Goal: Task Accomplishment & Management: Manage account settings

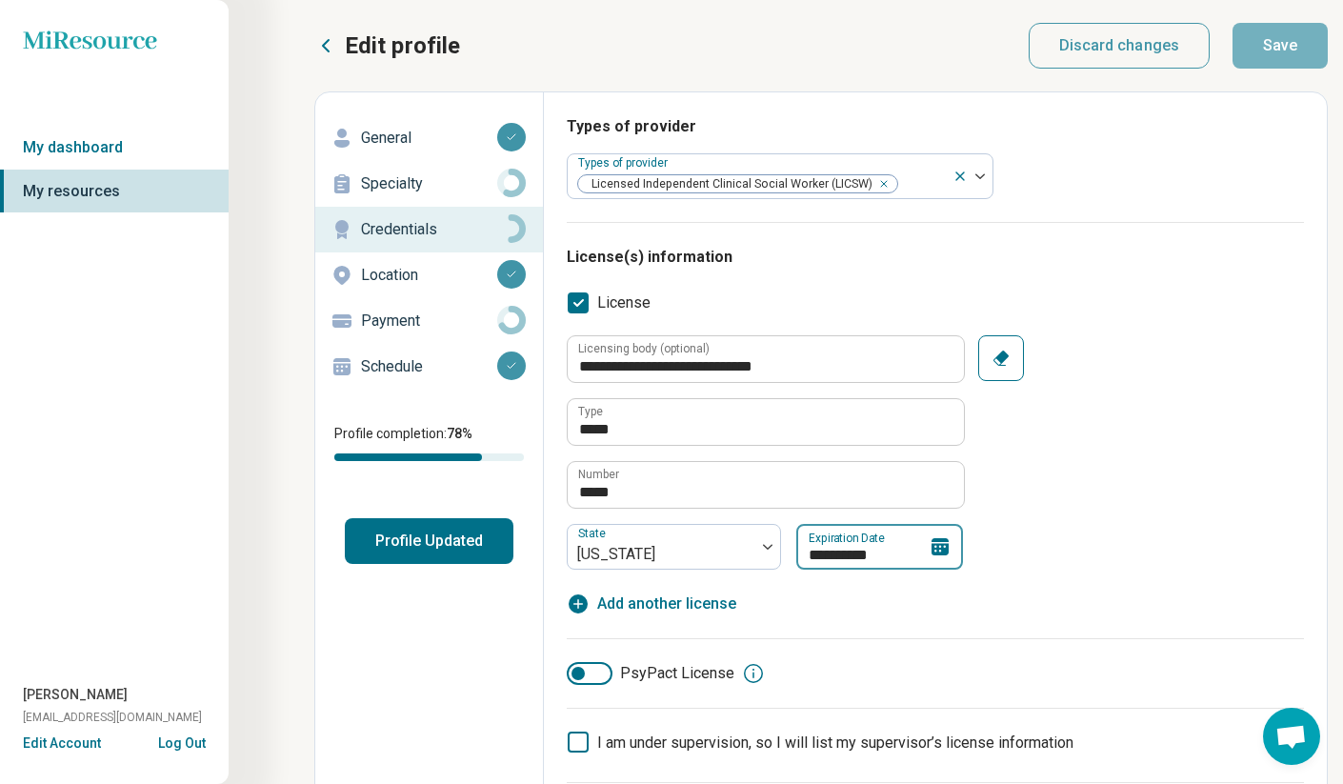
click at [919, 550] on div "**********" at bounding box center [879, 547] width 167 height 46
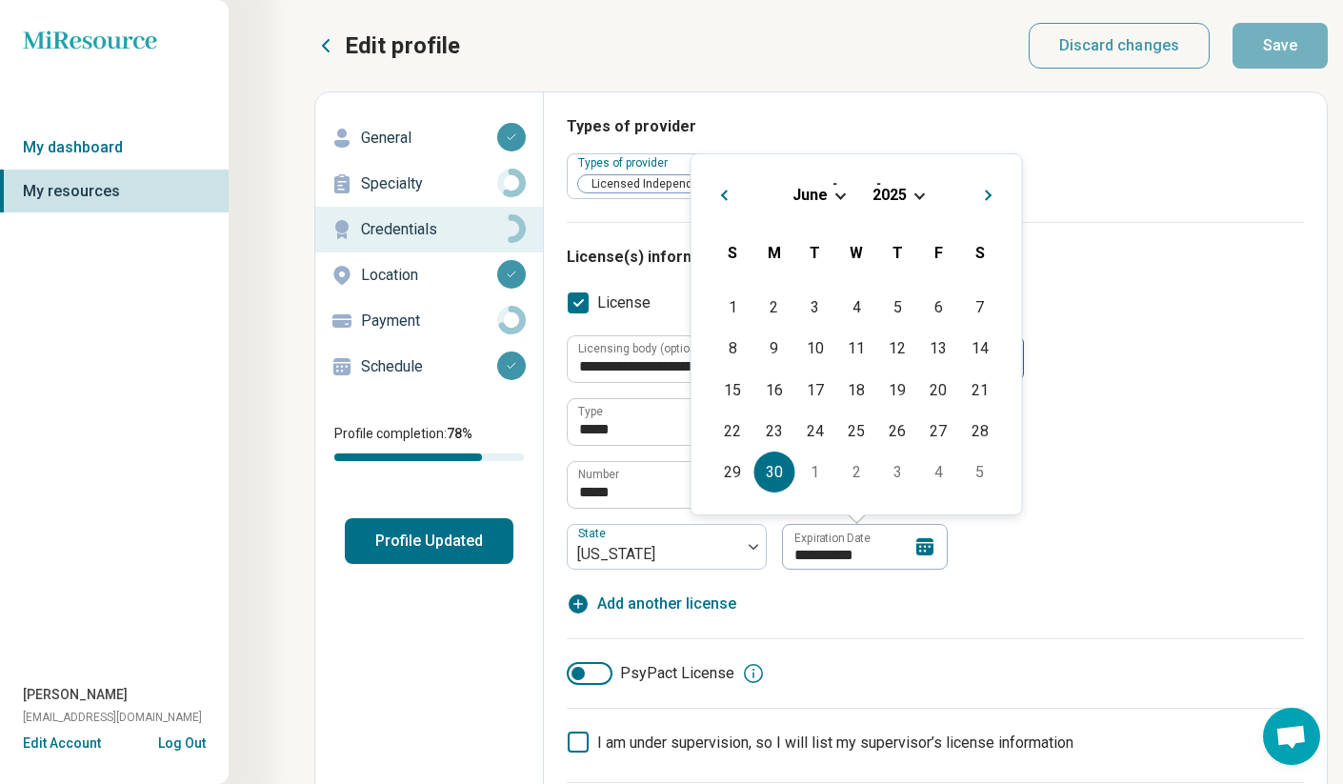
click at [911, 197] on div "[DATE]" at bounding box center [857, 195] width 300 height 20
click at [923, 192] on span "Choose Date" at bounding box center [920, 194] width 10 height 10
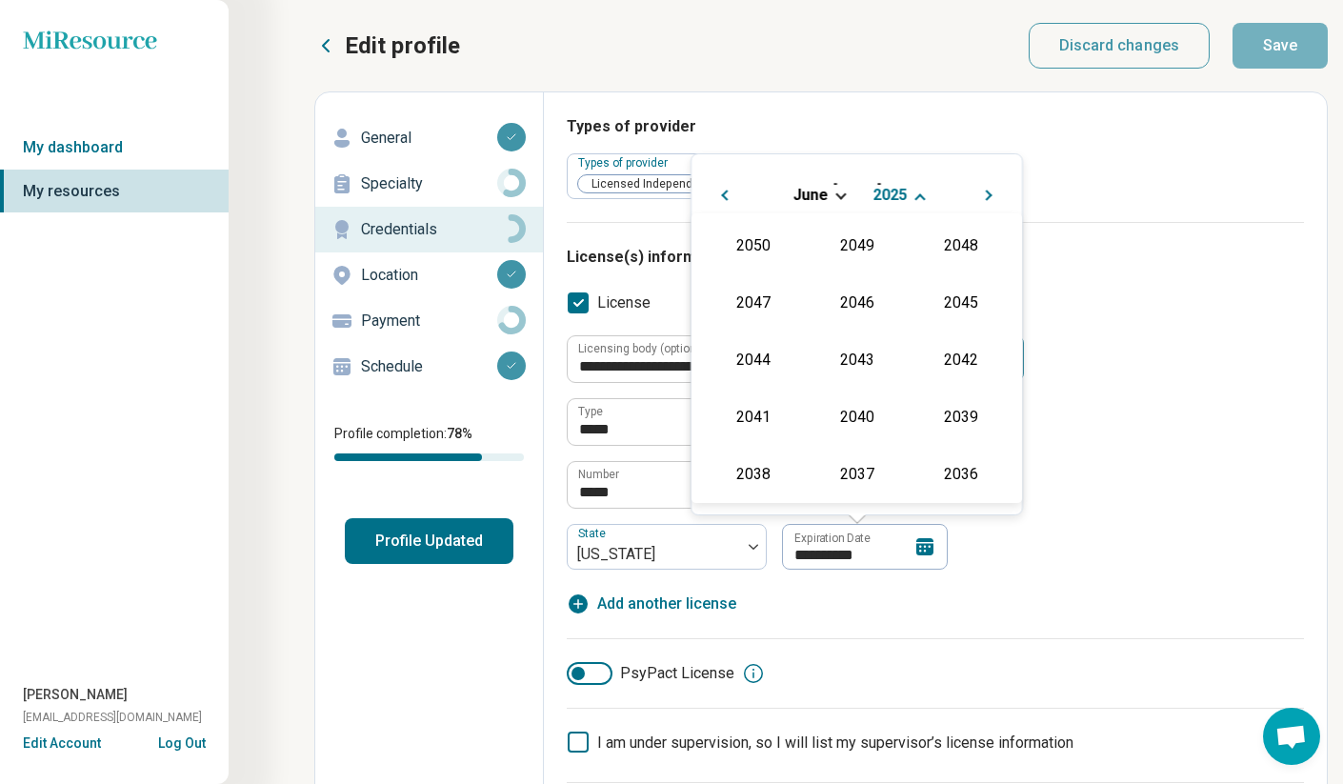
scroll to position [345, 0]
click at [955, 292] on div "2027" at bounding box center [961, 301] width 92 height 34
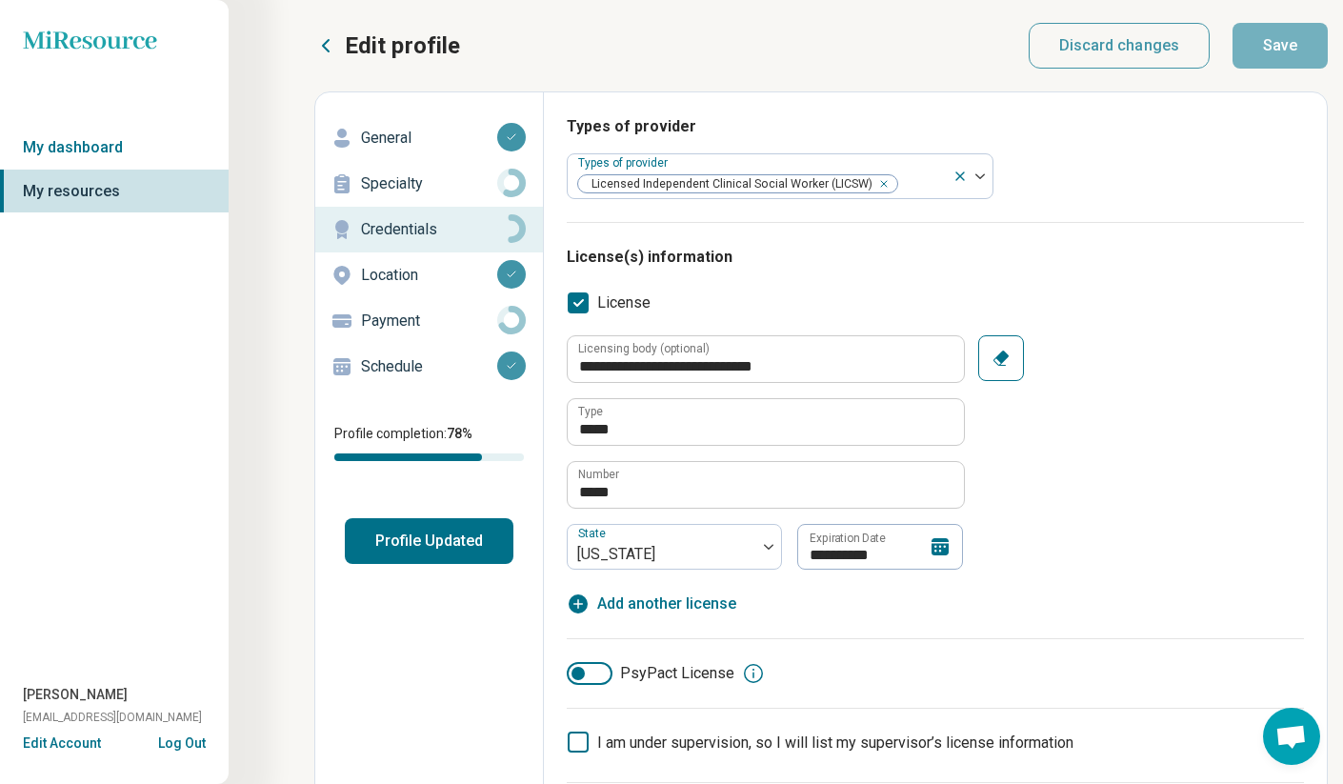
click at [1186, 299] on div "**********" at bounding box center [935, 465] width 737 height 347
click at [941, 552] on icon at bounding box center [940, 546] width 17 height 17
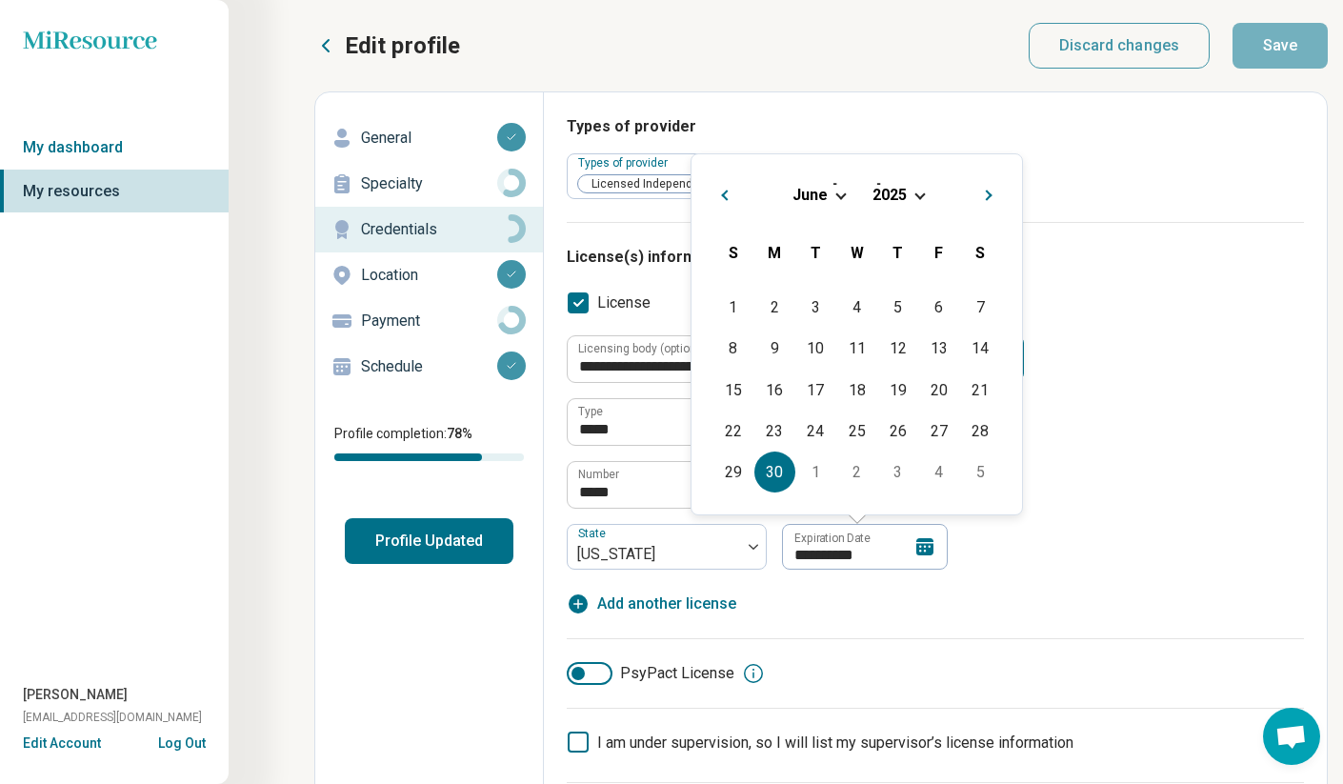
click at [919, 198] on span "Choose Date" at bounding box center [920, 194] width 10 height 10
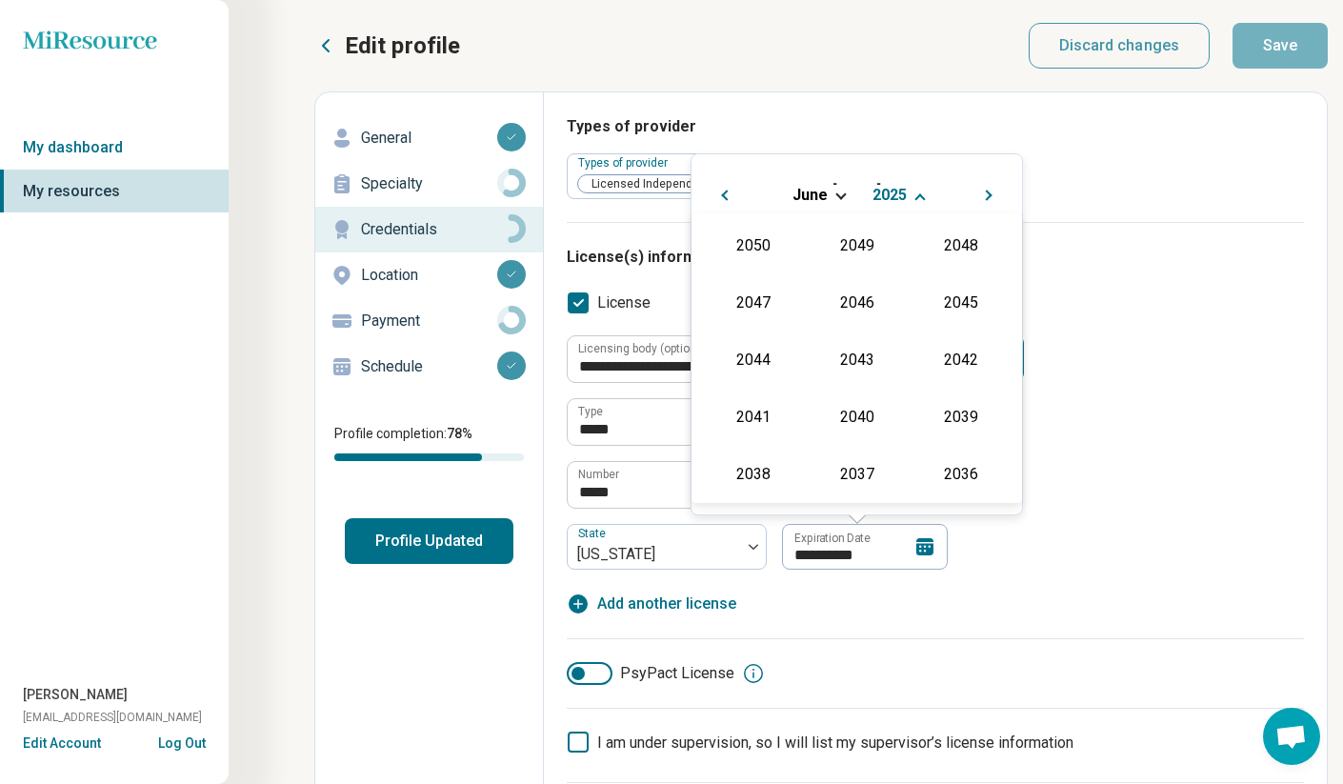
scroll to position [345, 0]
click at [971, 292] on div "2027" at bounding box center [961, 301] width 92 height 34
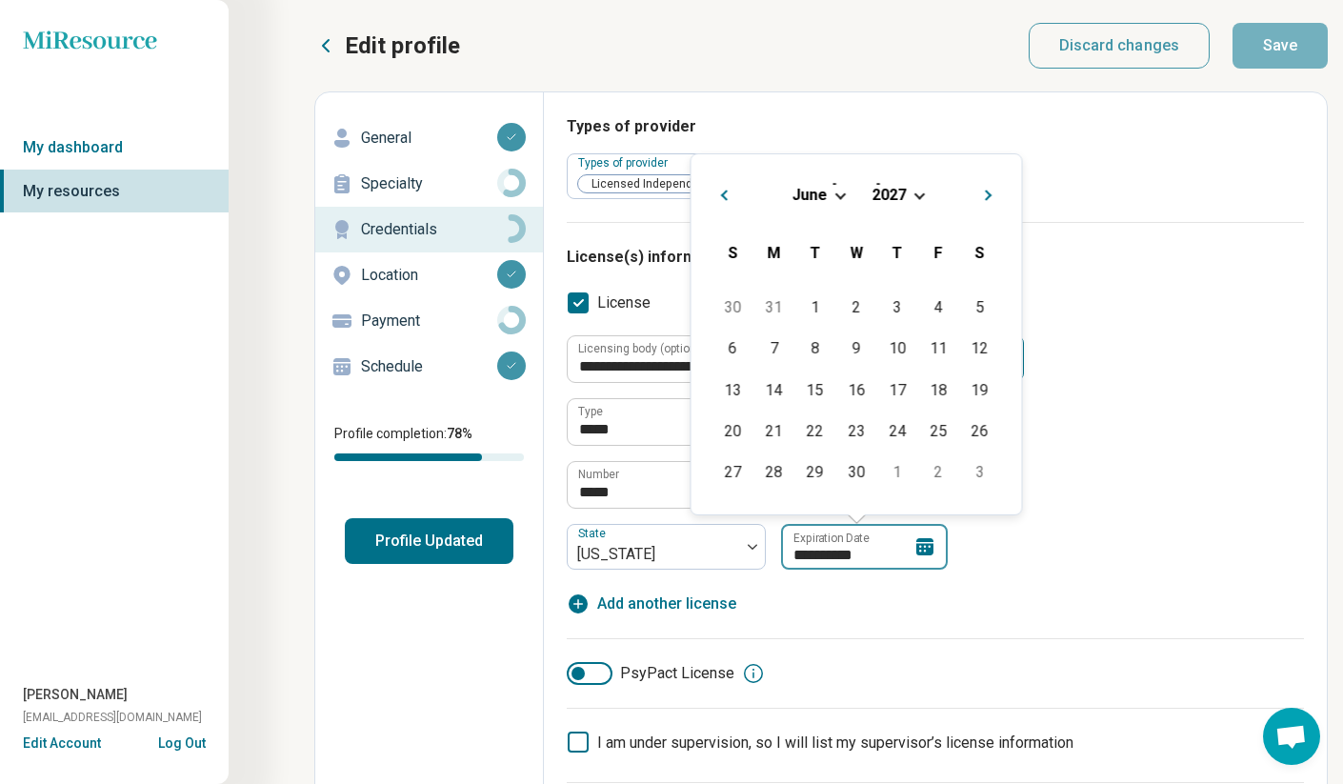
click at [867, 557] on input "**********" at bounding box center [864, 547] width 167 height 46
click at [856, 552] on input "**********" at bounding box center [864, 547] width 167 height 46
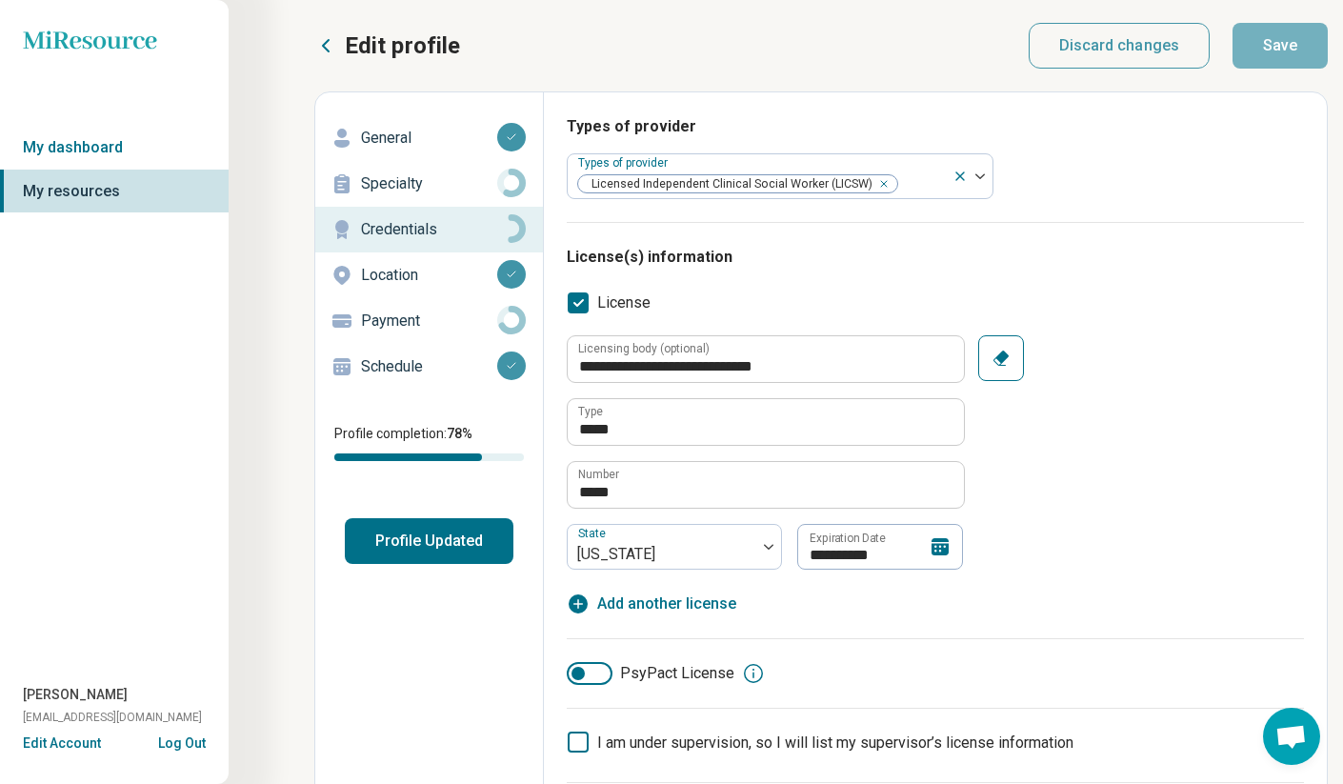
click at [928, 550] on div "**********" at bounding box center [880, 547] width 166 height 46
click at [874, 554] on input "**********" at bounding box center [879, 547] width 167 height 46
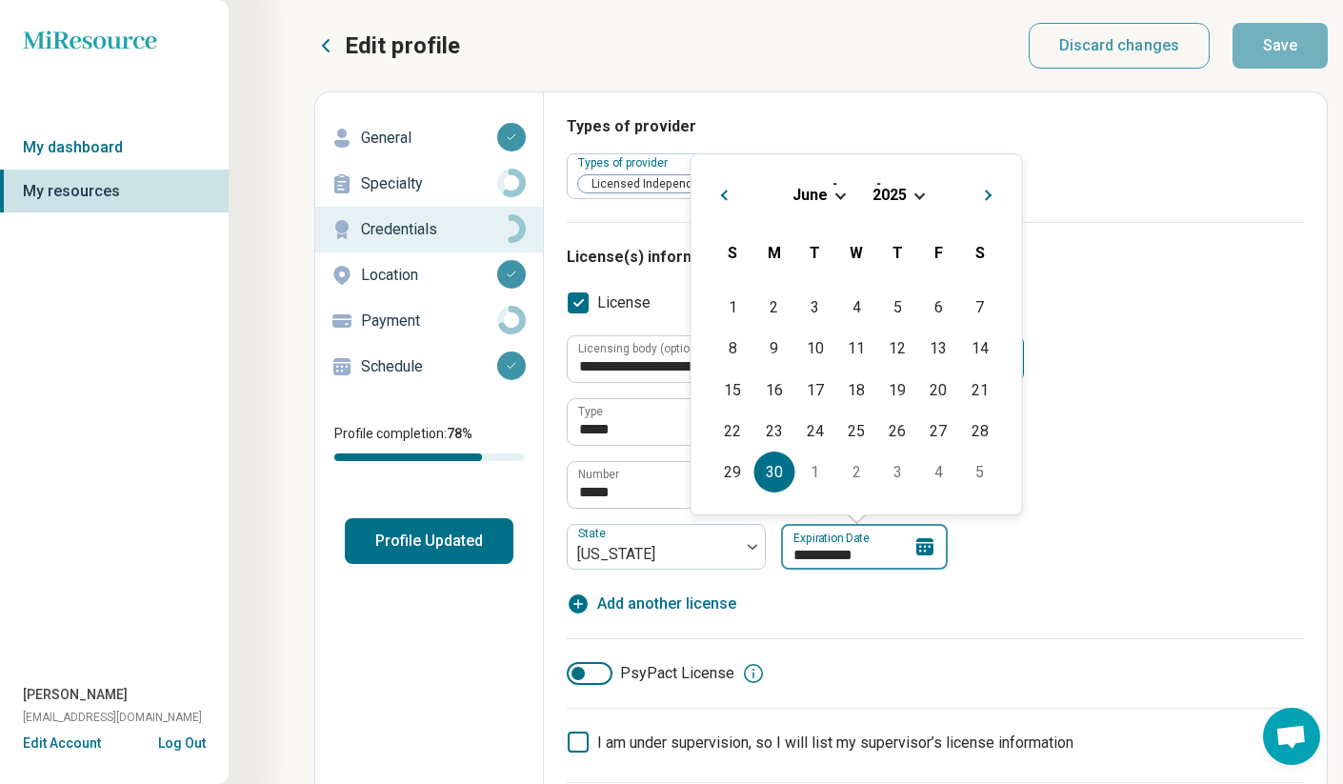
type input "*********"
type textarea "*"
type input "**********"
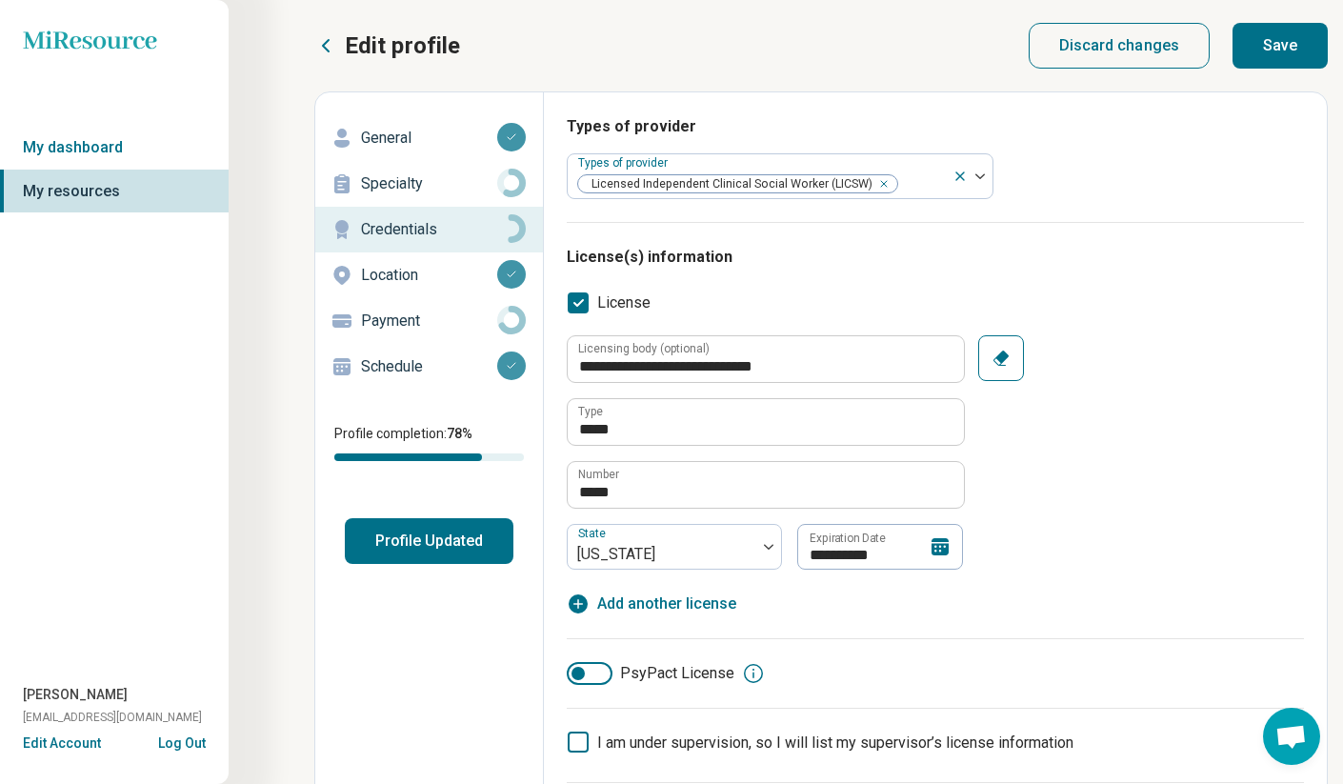
click at [1290, 50] on button "Save" at bounding box center [1280, 46] width 95 height 46
type textarea "*"
click at [396, 540] on button "Profile Updated" at bounding box center [429, 541] width 169 height 46
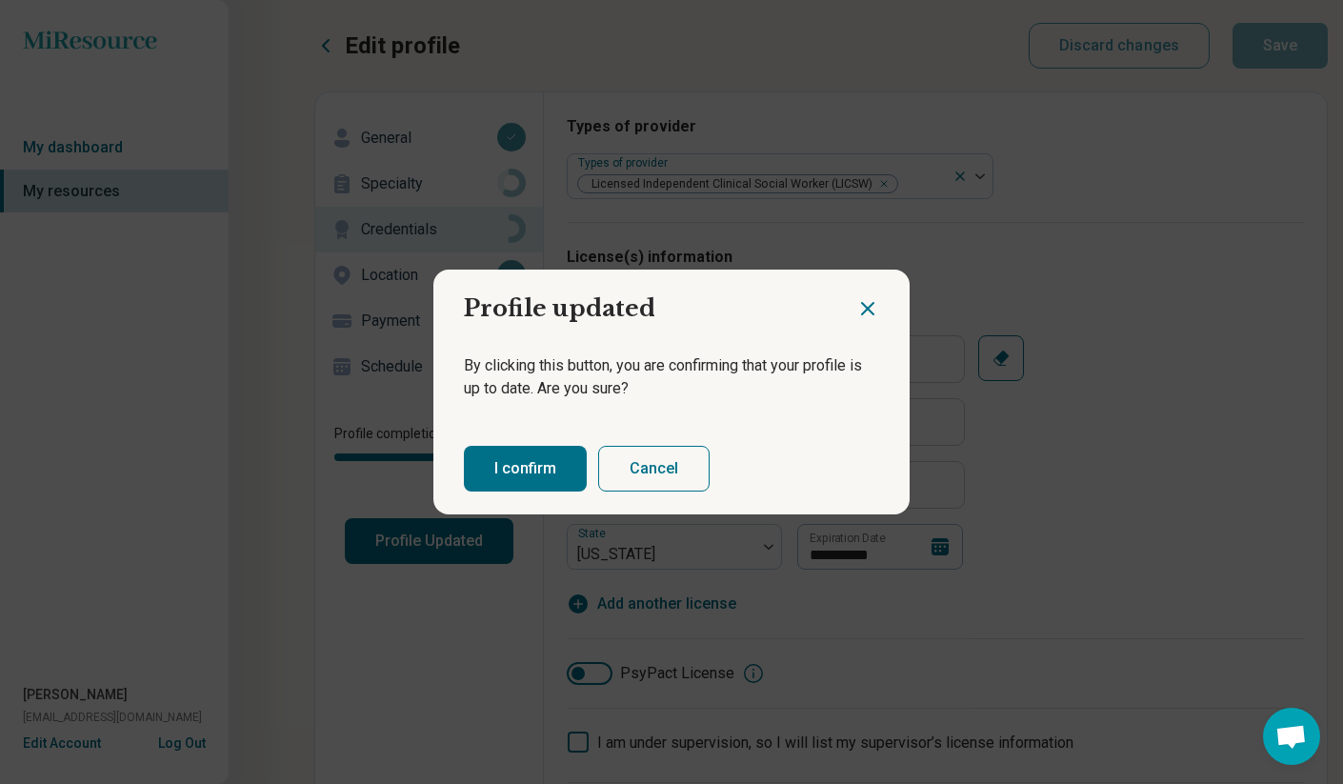
click at [540, 468] on button "I confirm" at bounding box center [525, 469] width 123 height 46
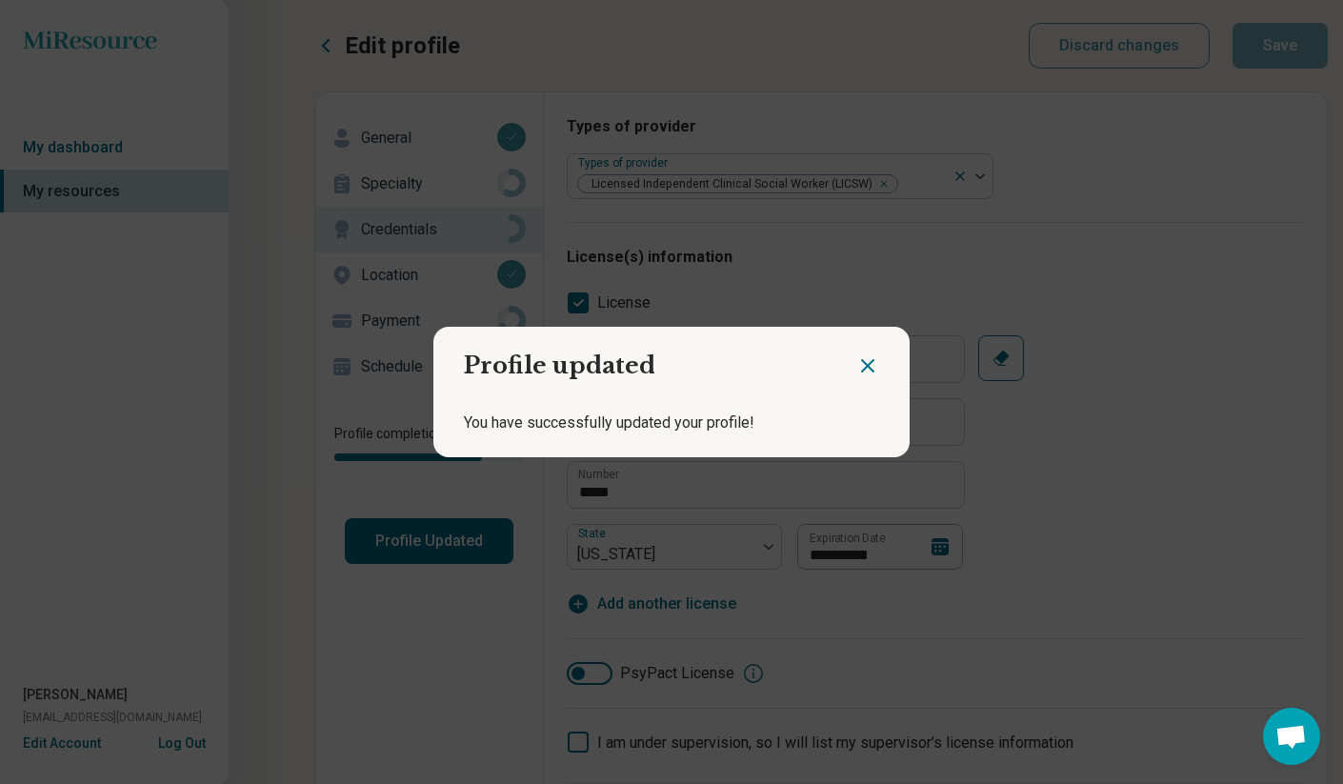
click at [865, 357] on icon "Close dialog" at bounding box center [867, 365] width 23 height 23
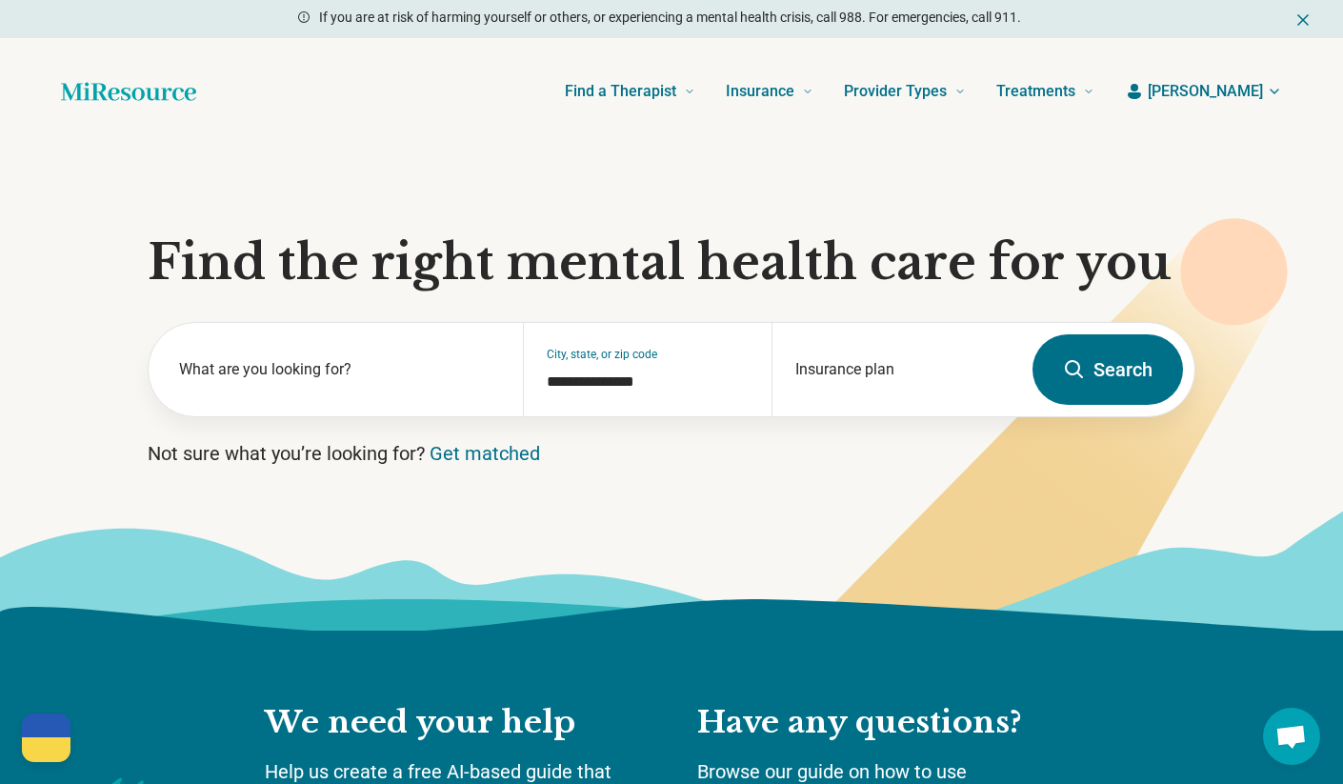
click at [1267, 88] on icon "button" at bounding box center [1274, 91] width 15 height 15
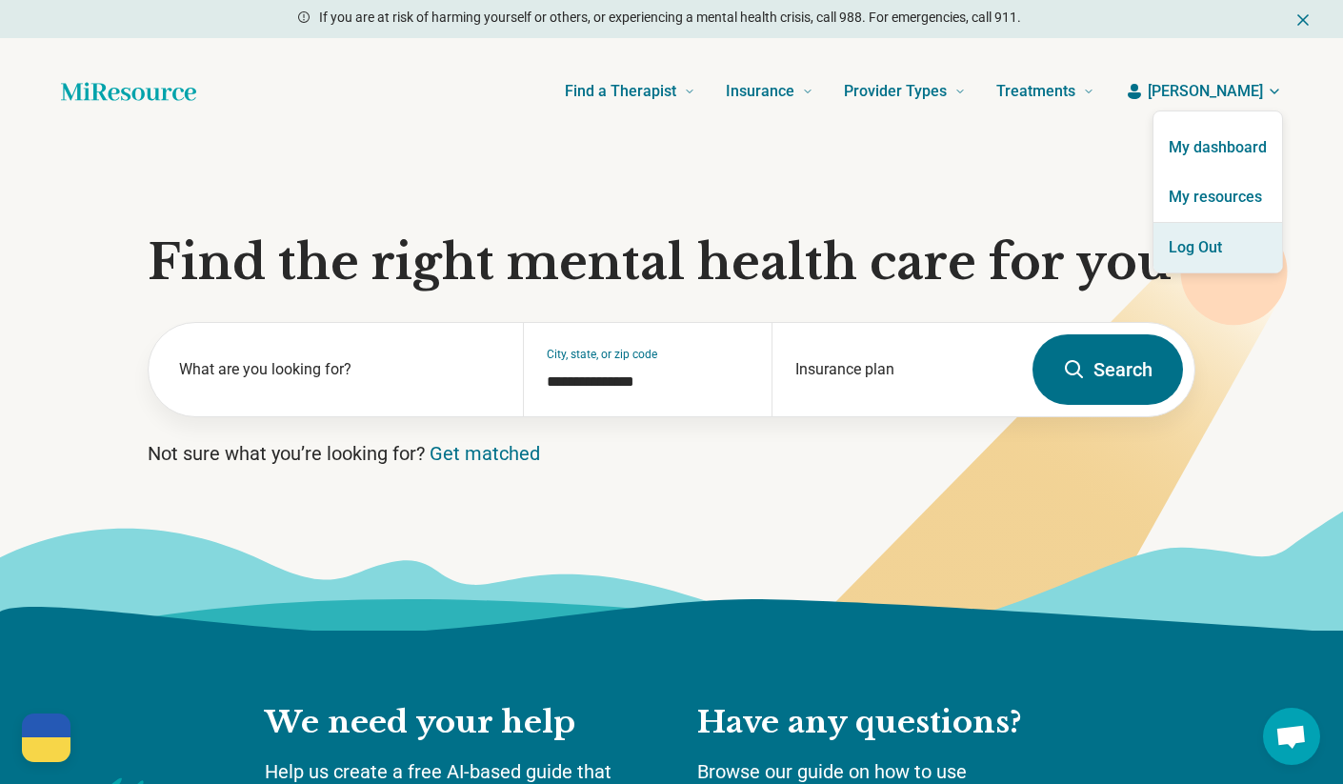
click at [1228, 242] on button "Log Out" at bounding box center [1218, 248] width 129 height 50
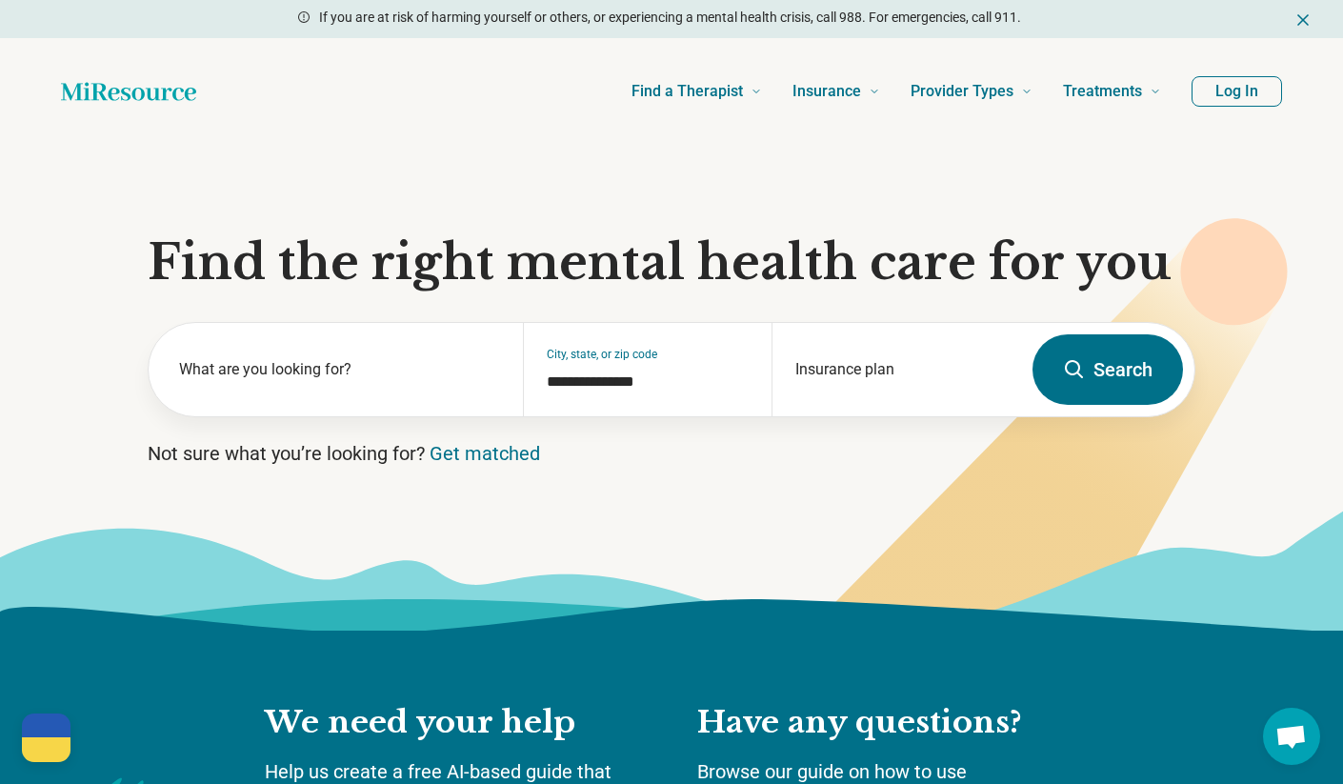
click at [1259, 92] on button "Log In" at bounding box center [1237, 91] width 91 height 30
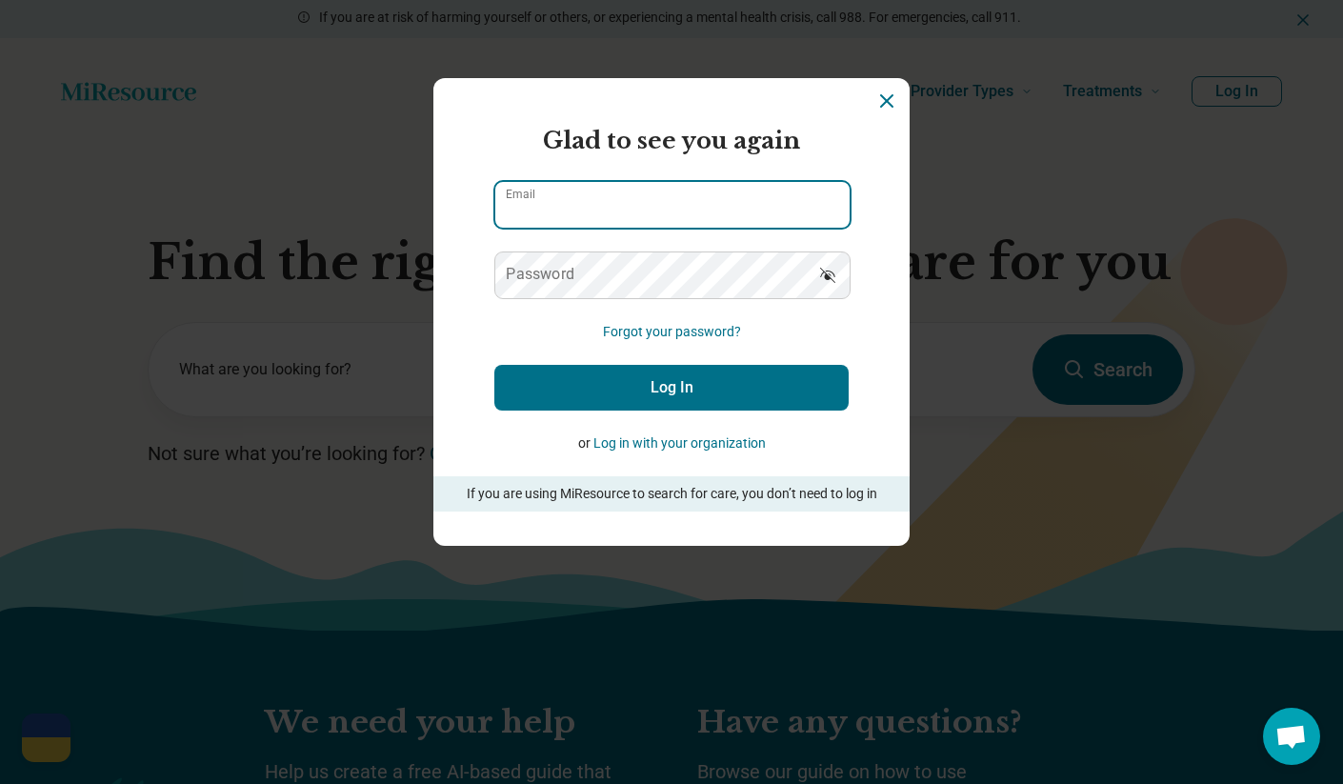
type input "**********"
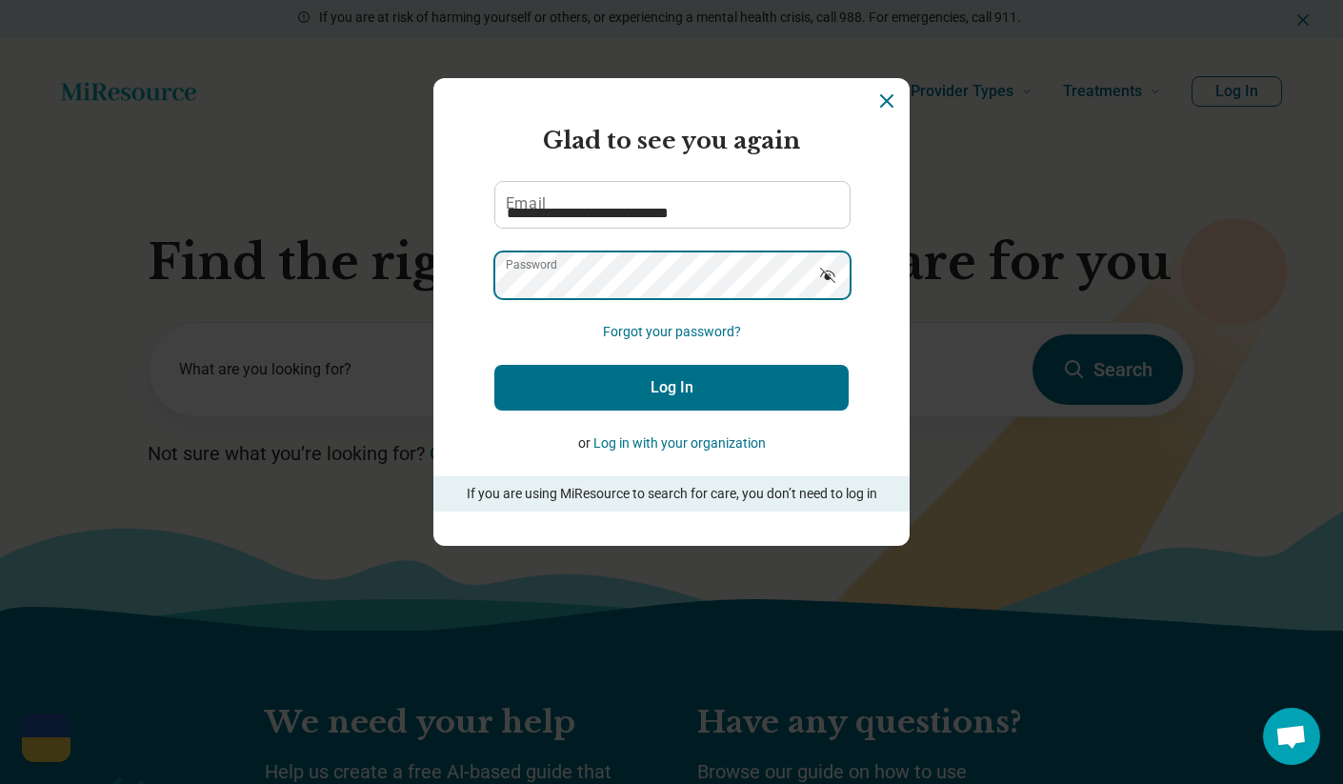
click at [672, 388] on button "Log In" at bounding box center [671, 388] width 354 height 46
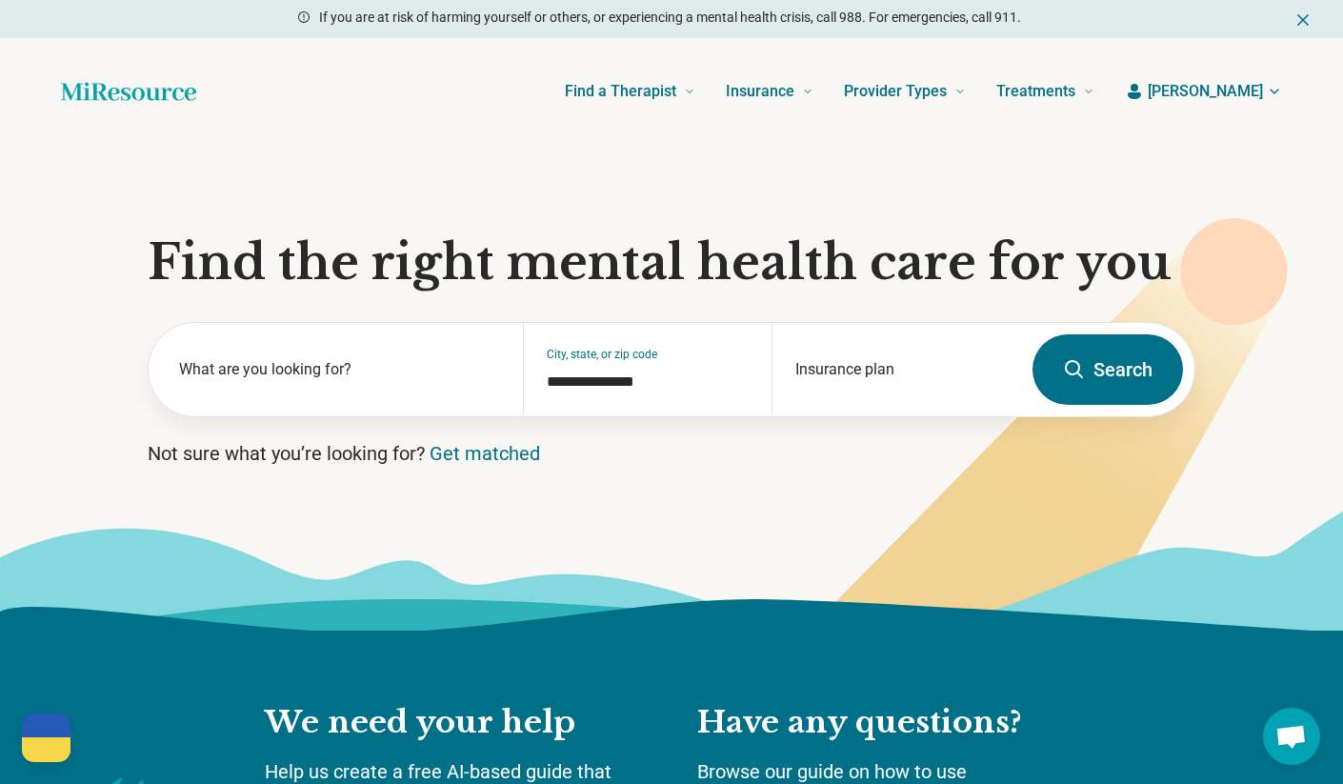
click at [1273, 91] on icon "button" at bounding box center [1275, 92] width 8 height 4
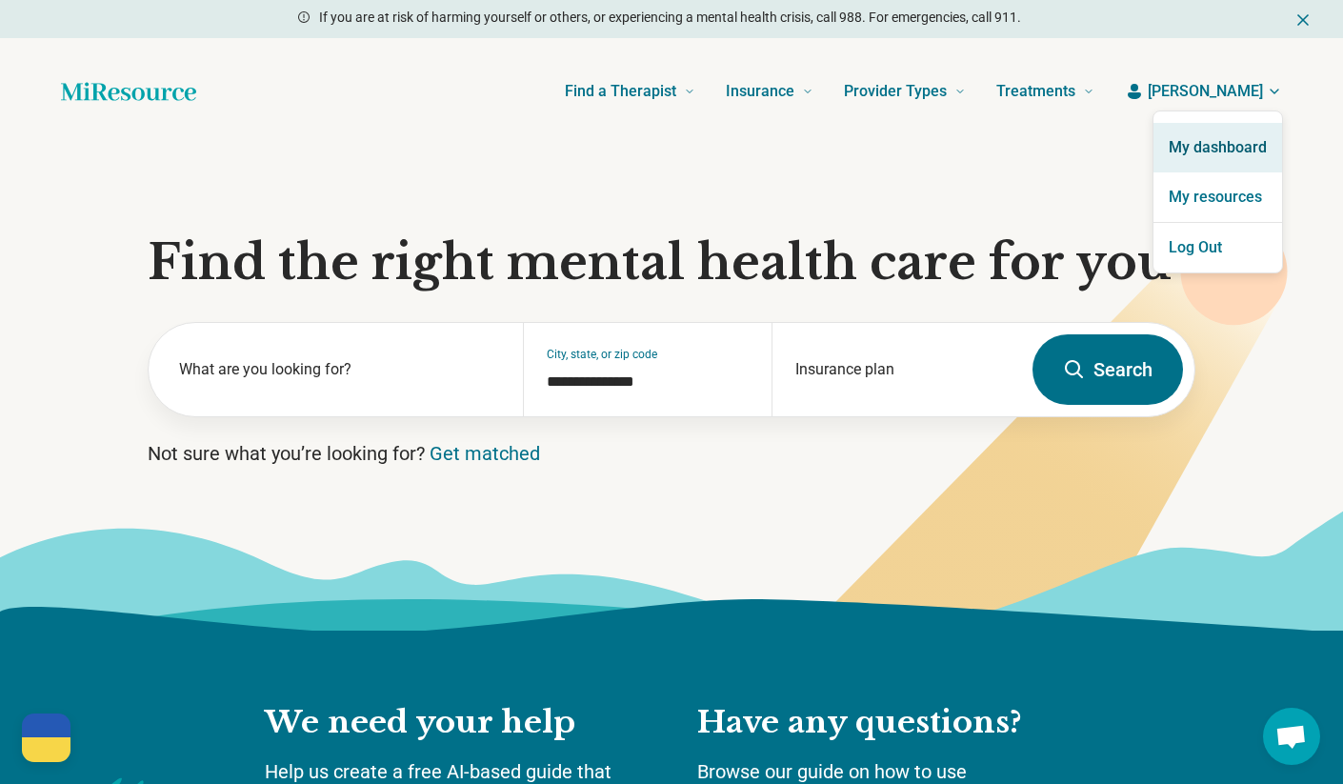
click at [1223, 144] on link "My dashboard" at bounding box center [1218, 148] width 129 height 50
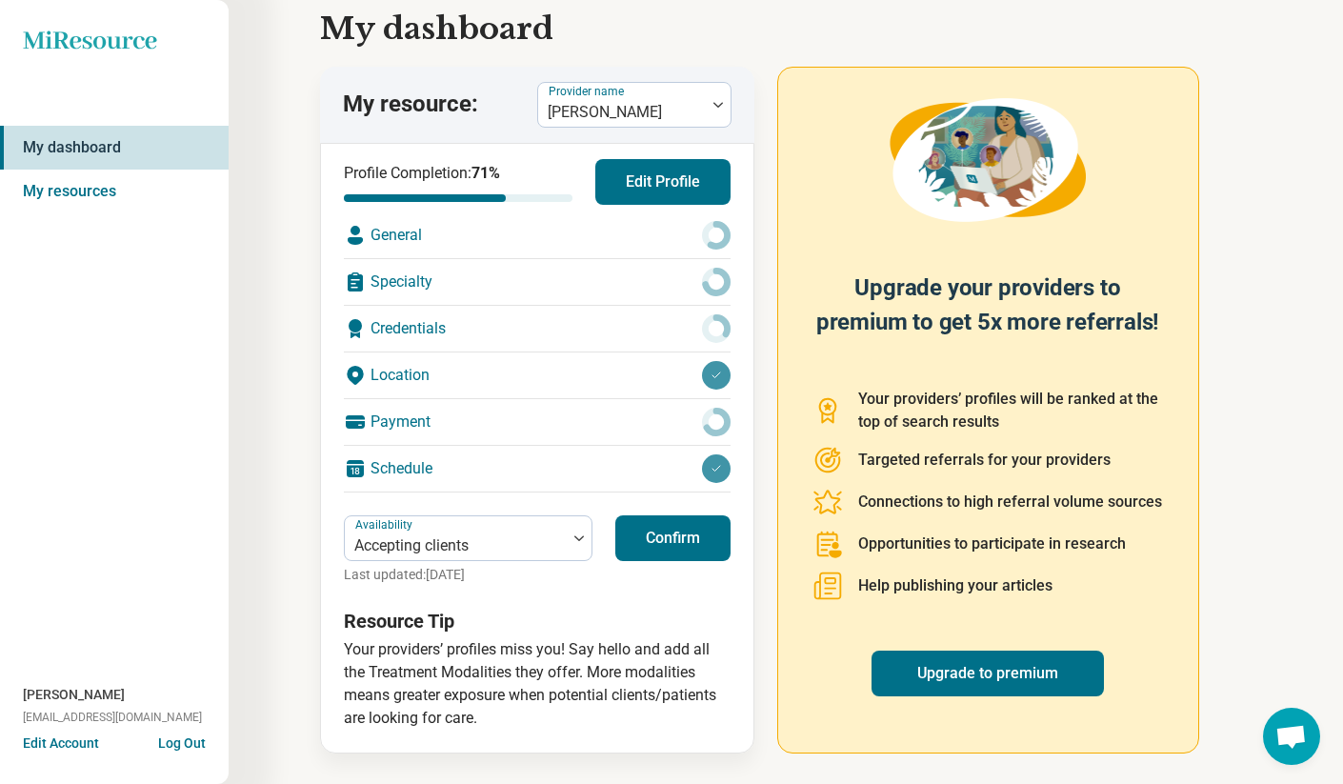
scroll to position [57, 0]
click at [691, 537] on button "Confirm" at bounding box center [672, 538] width 115 height 46
click at [671, 536] on button "Confirm" at bounding box center [672, 538] width 115 height 46
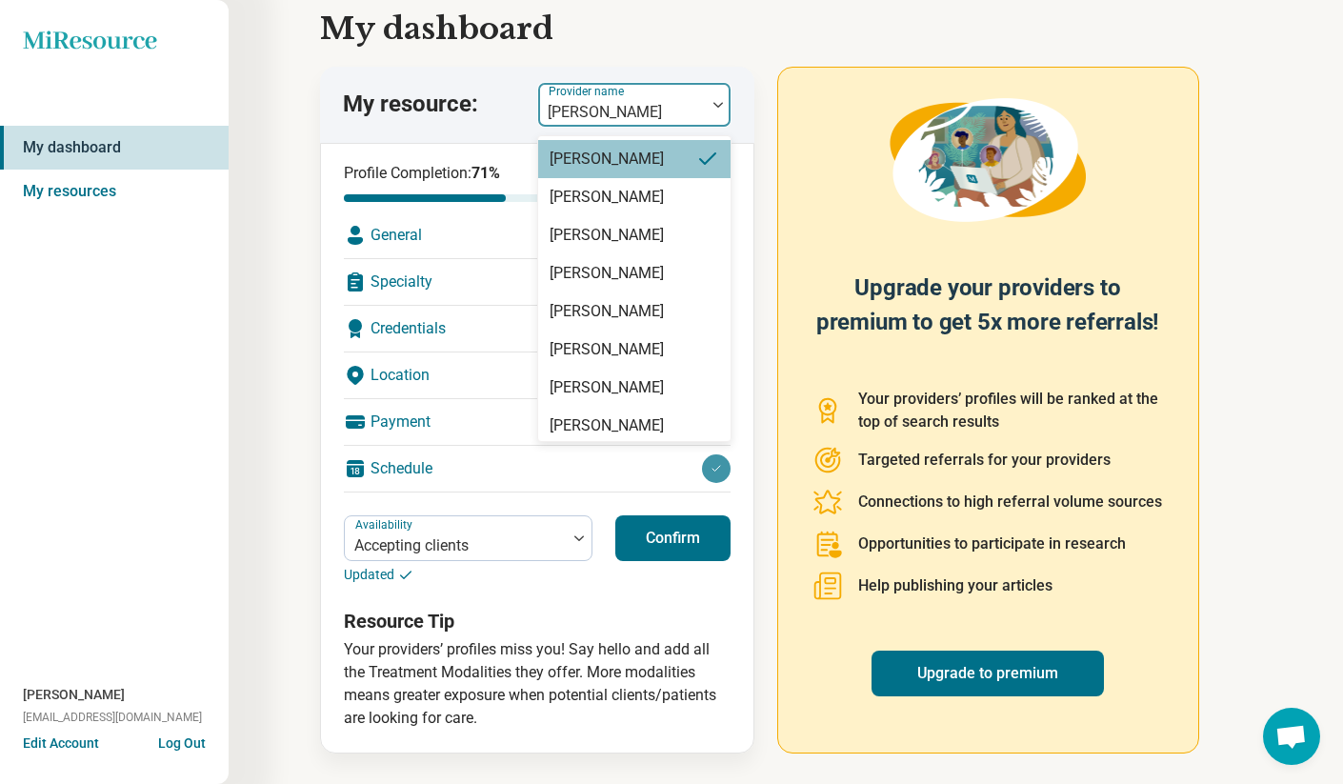
click at [715, 101] on div at bounding box center [718, 105] width 25 height 44
click at [658, 192] on div "Sarah Weber" at bounding box center [634, 197] width 192 height 38
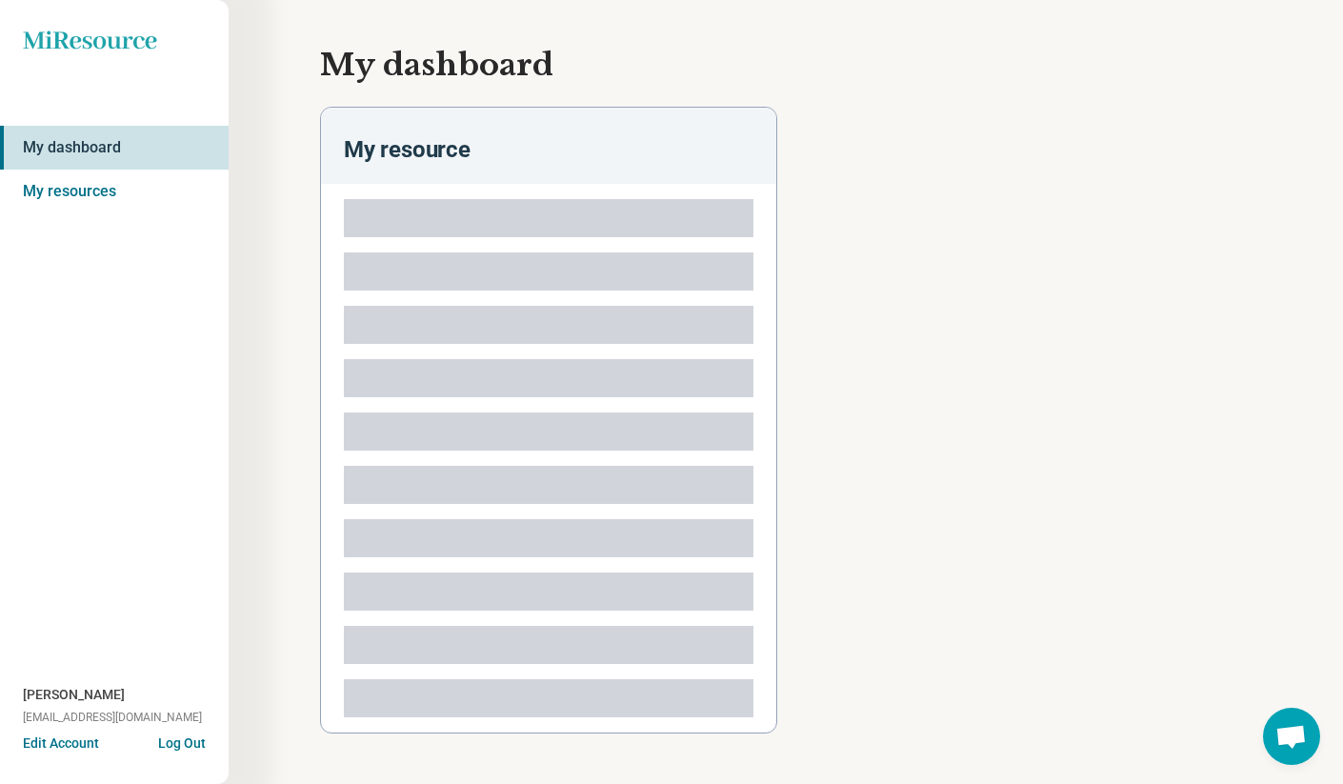
scroll to position [0, 0]
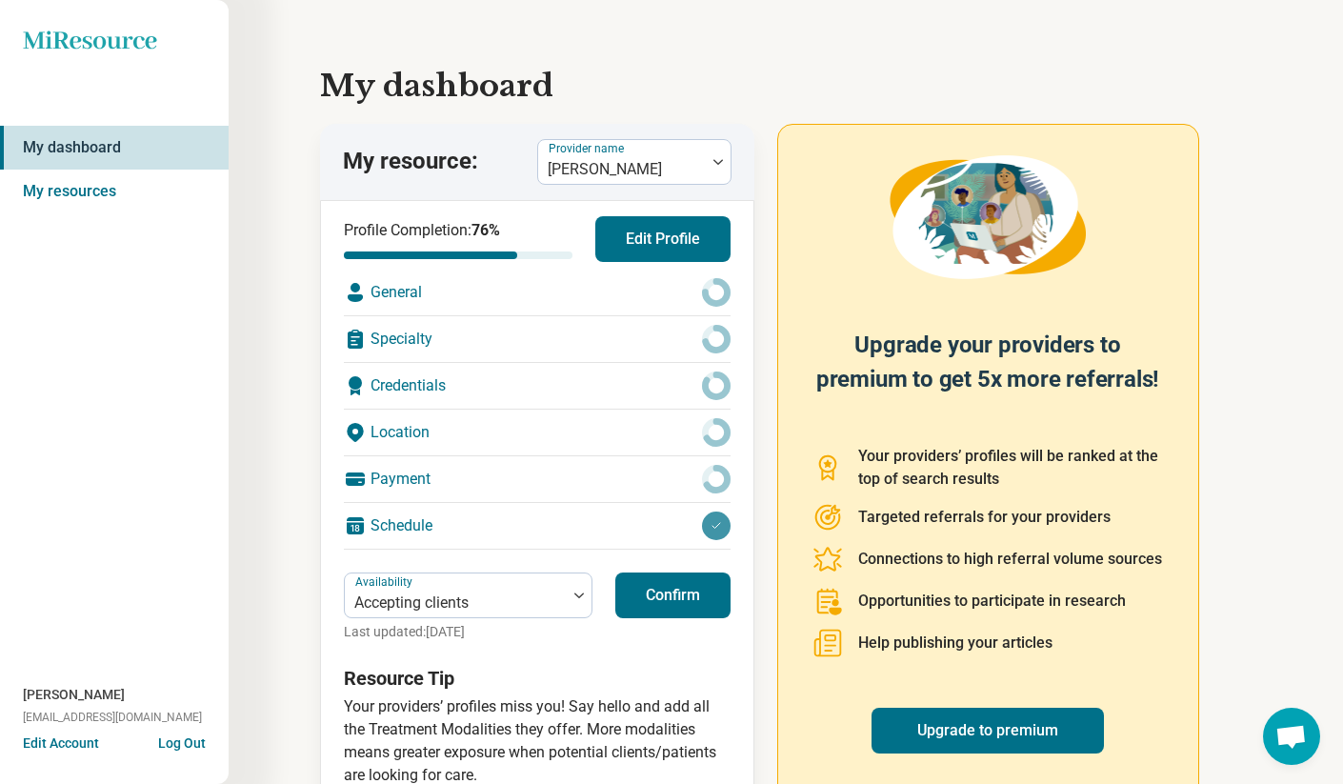
click at [702, 577] on button "Confirm" at bounding box center [672, 596] width 115 height 46
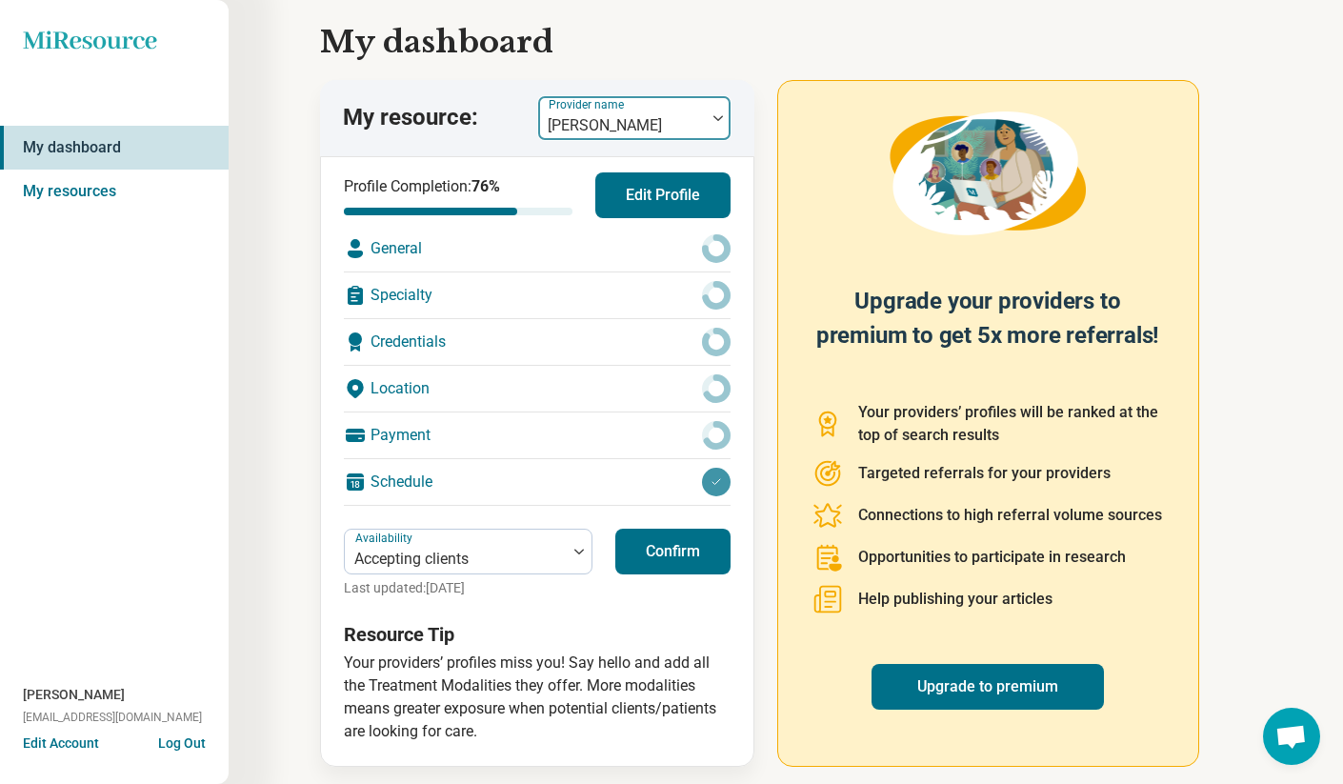
scroll to position [44, 0]
click at [667, 546] on button "Confirm" at bounding box center [672, 552] width 115 height 46
click at [688, 249] on div "General" at bounding box center [537, 249] width 387 height 46
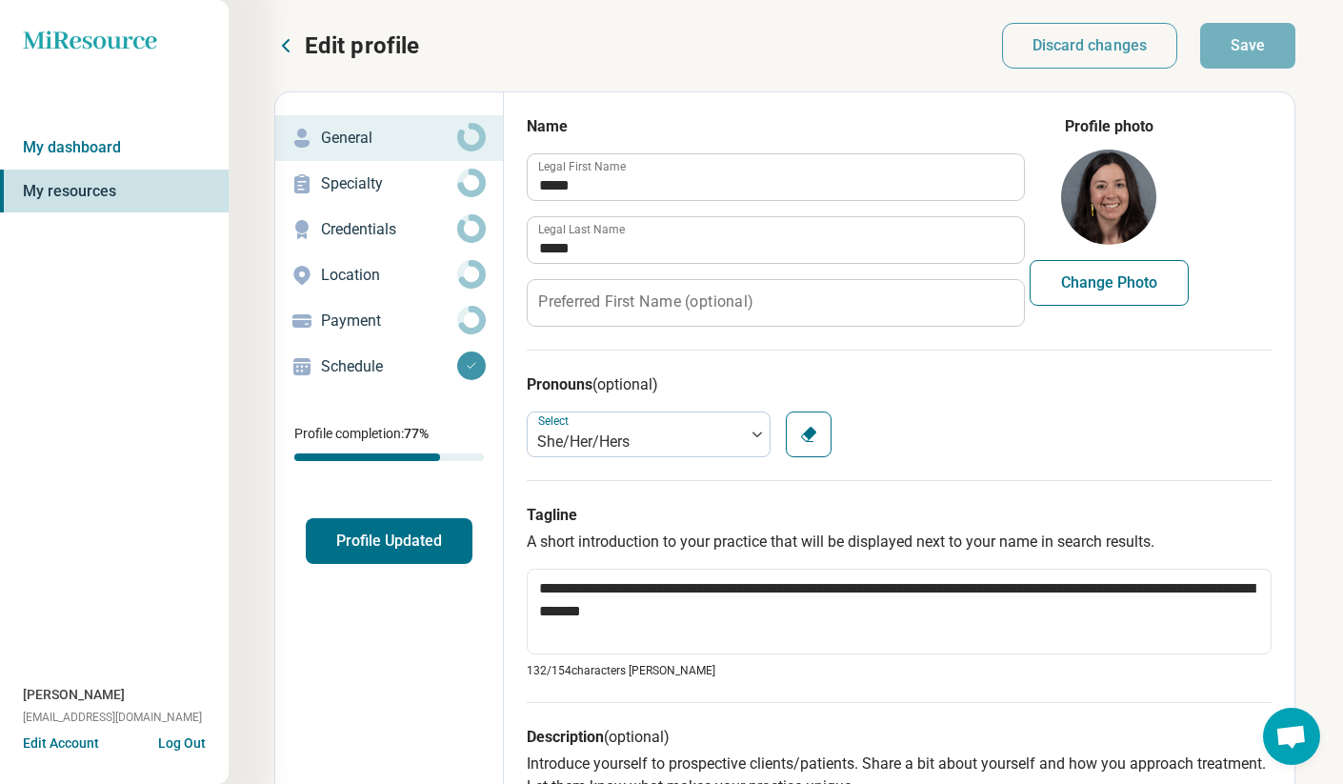
click at [428, 183] on p "Specialty" at bounding box center [389, 183] width 136 height 23
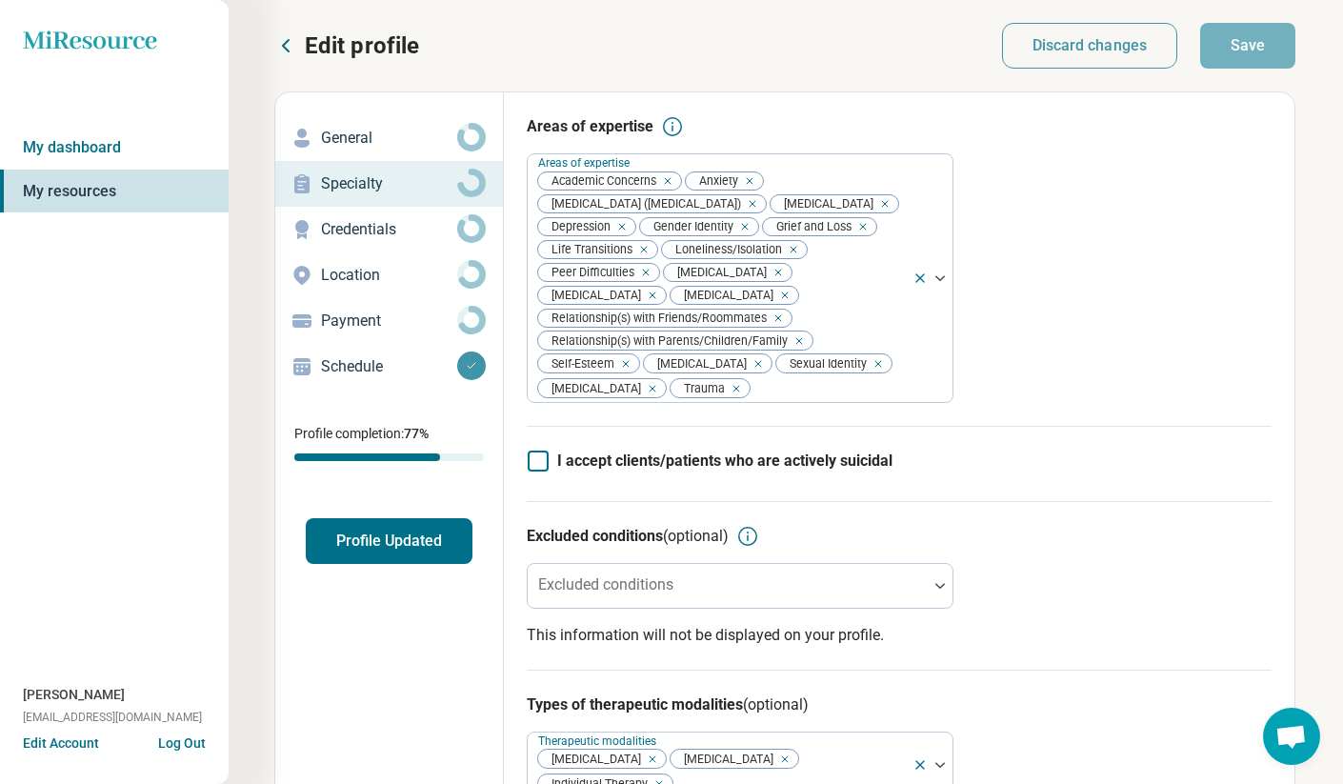
click at [464, 233] on circle at bounding box center [471, 228] width 22 height 22
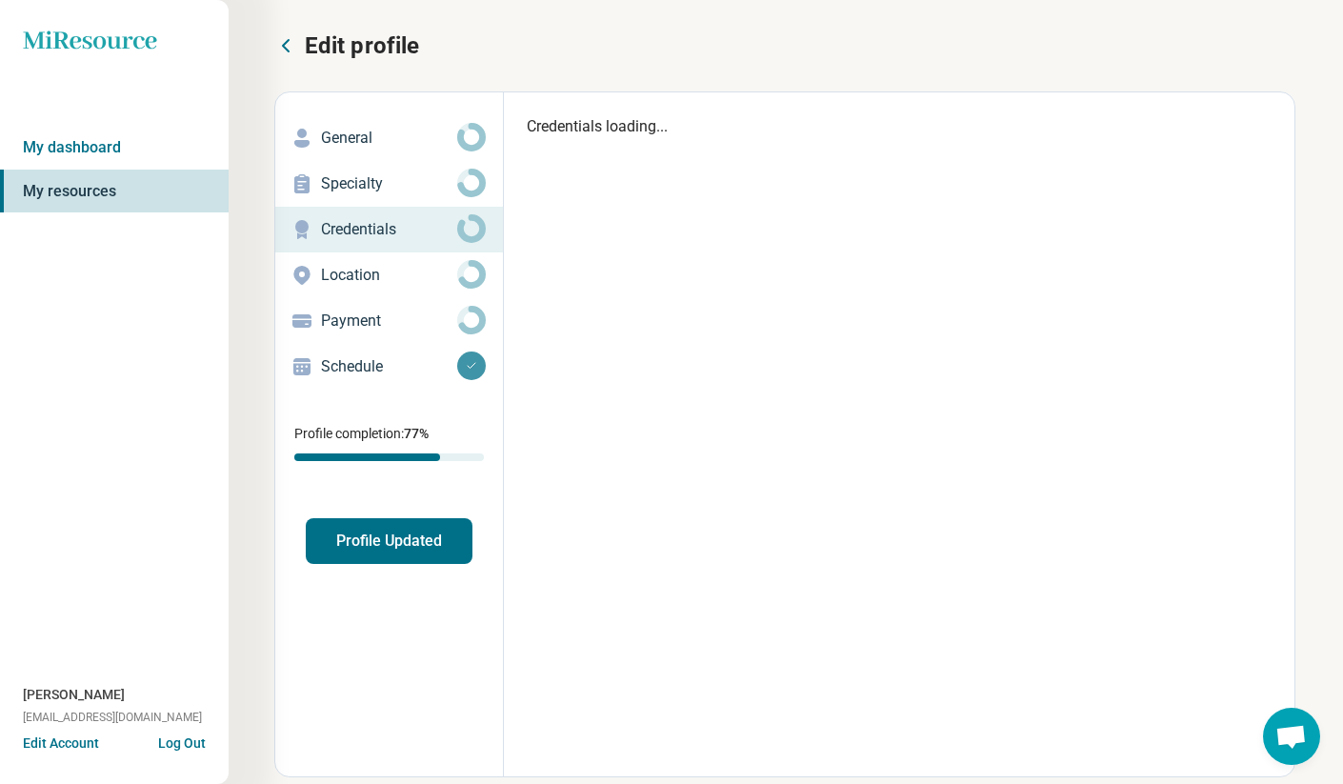
type textarea "*"
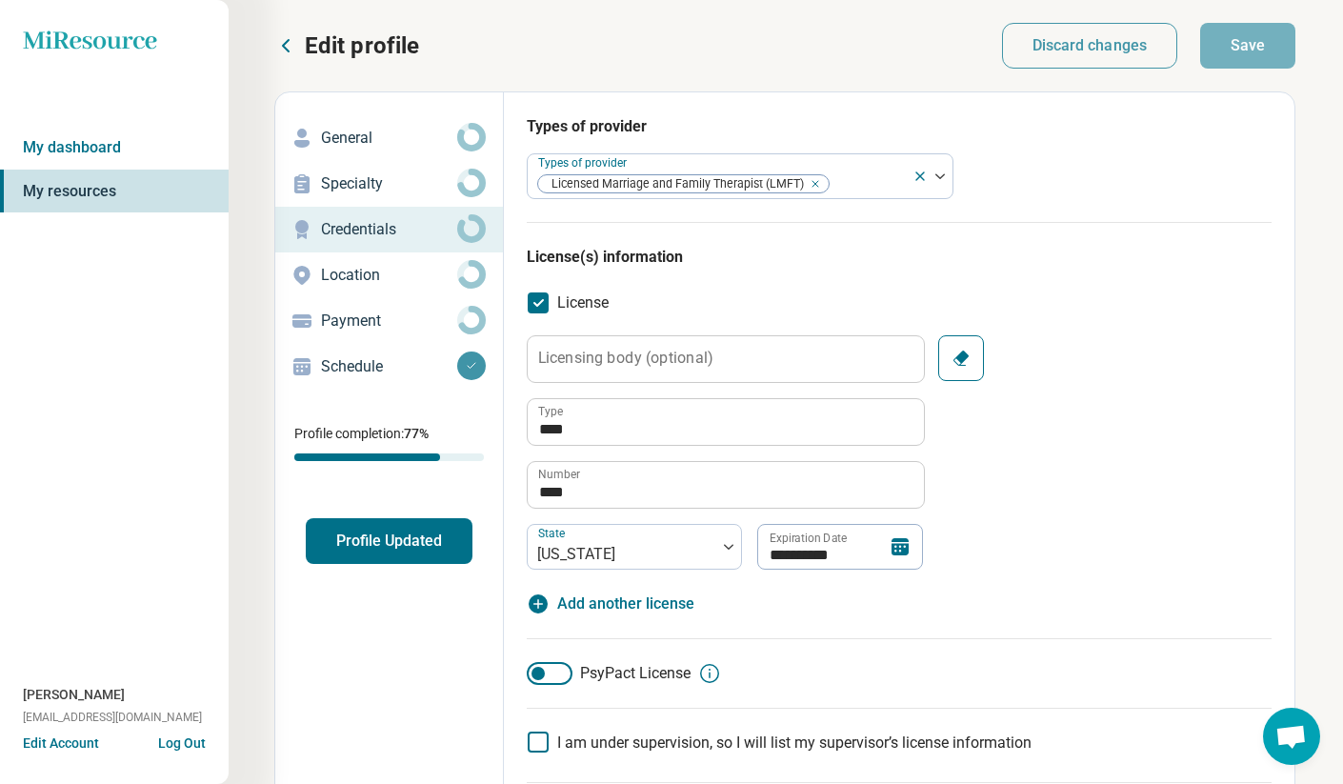
click at [460, 276] on circle at bounding box center [471, 274] width 22 height 22
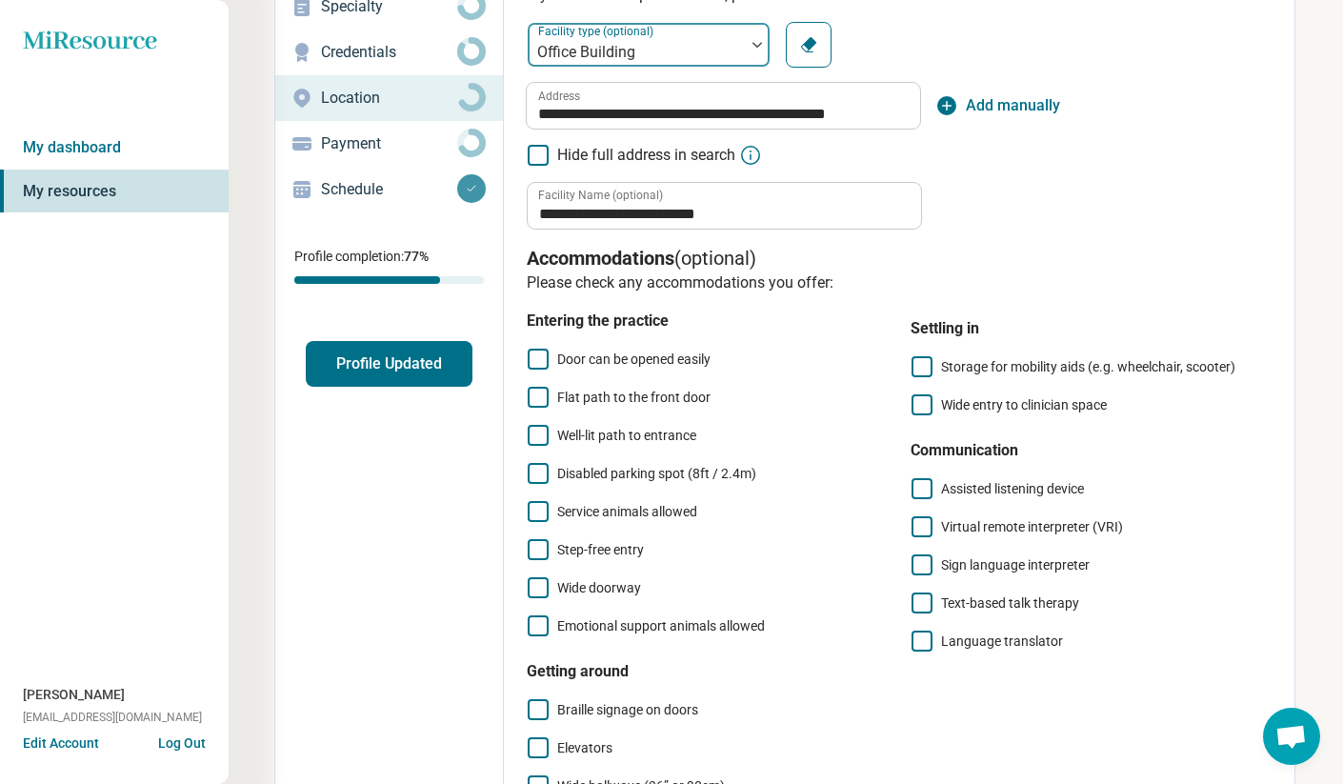
scroll to position [179, 0]
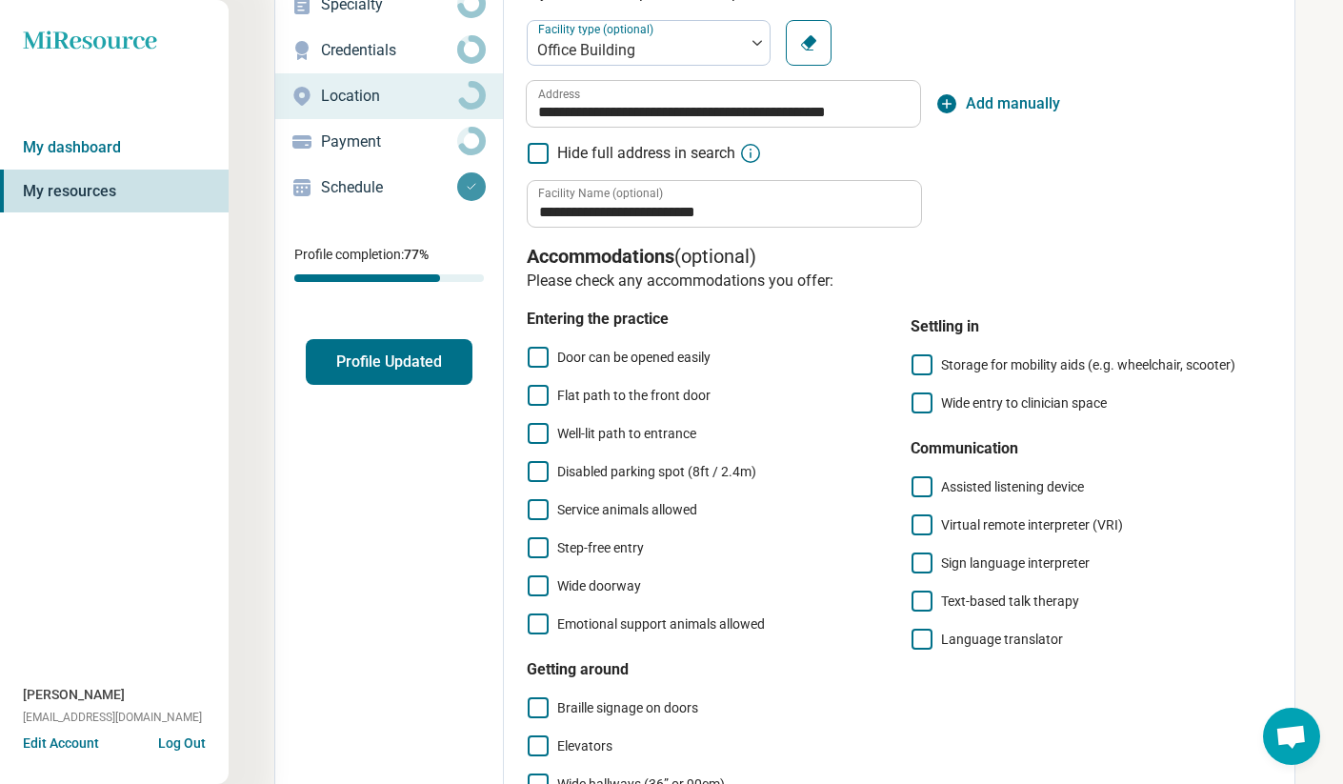
click at [537, 355] on icon at bounding box center [538, 357] width 21 height 21
click at [543, 432] on icon at bounding box center [538, 433] width 21 height 21
click at [542, 469] on icon at bounding box center [538, 471] width 21 height 21
click at [547, 508] on icon at bounding box center [538, 509] width 21 height 21
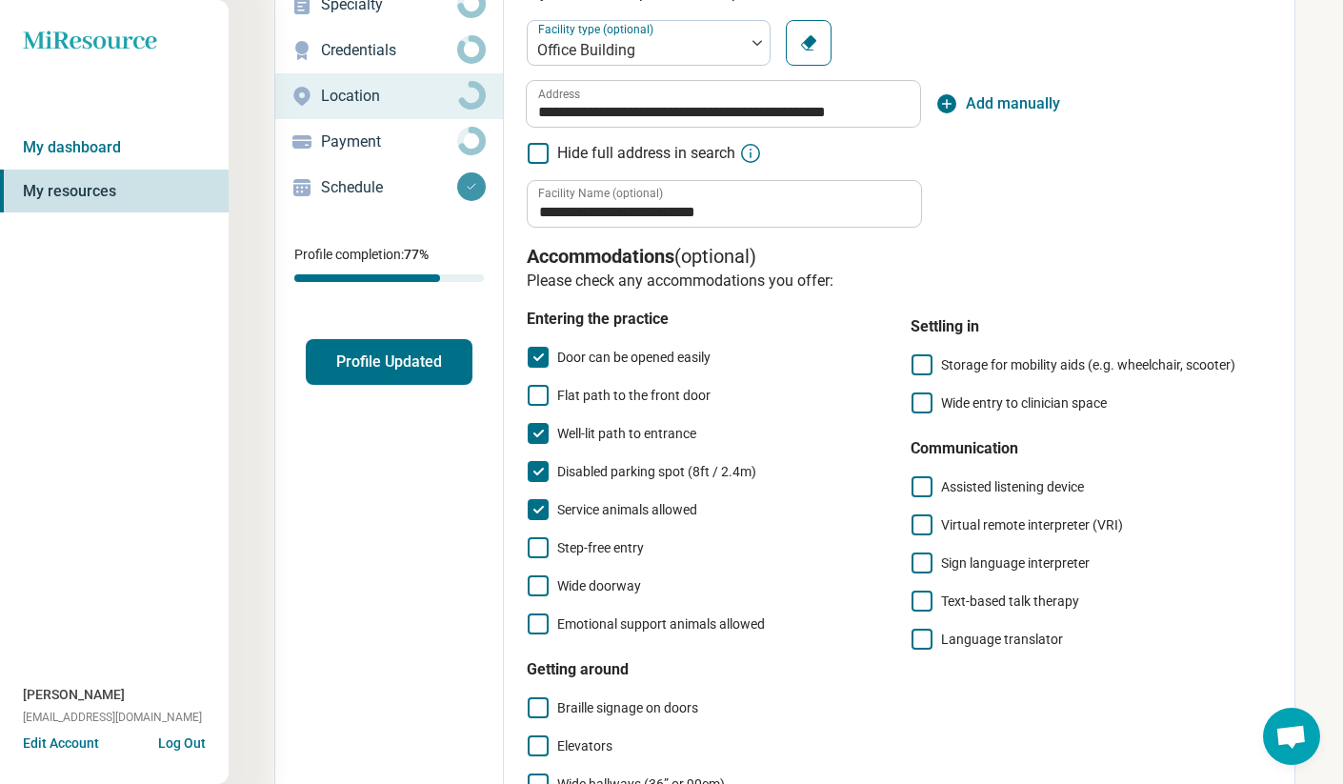
click at [546, 554] on icon at bounding box center [538, 547] width 21 height 21
click at [541, 582] on icon at bounding box center [538, 585] width 21 height 21
click at [536, 620] on icon at bounding box center [538, 624] width 21 height 21
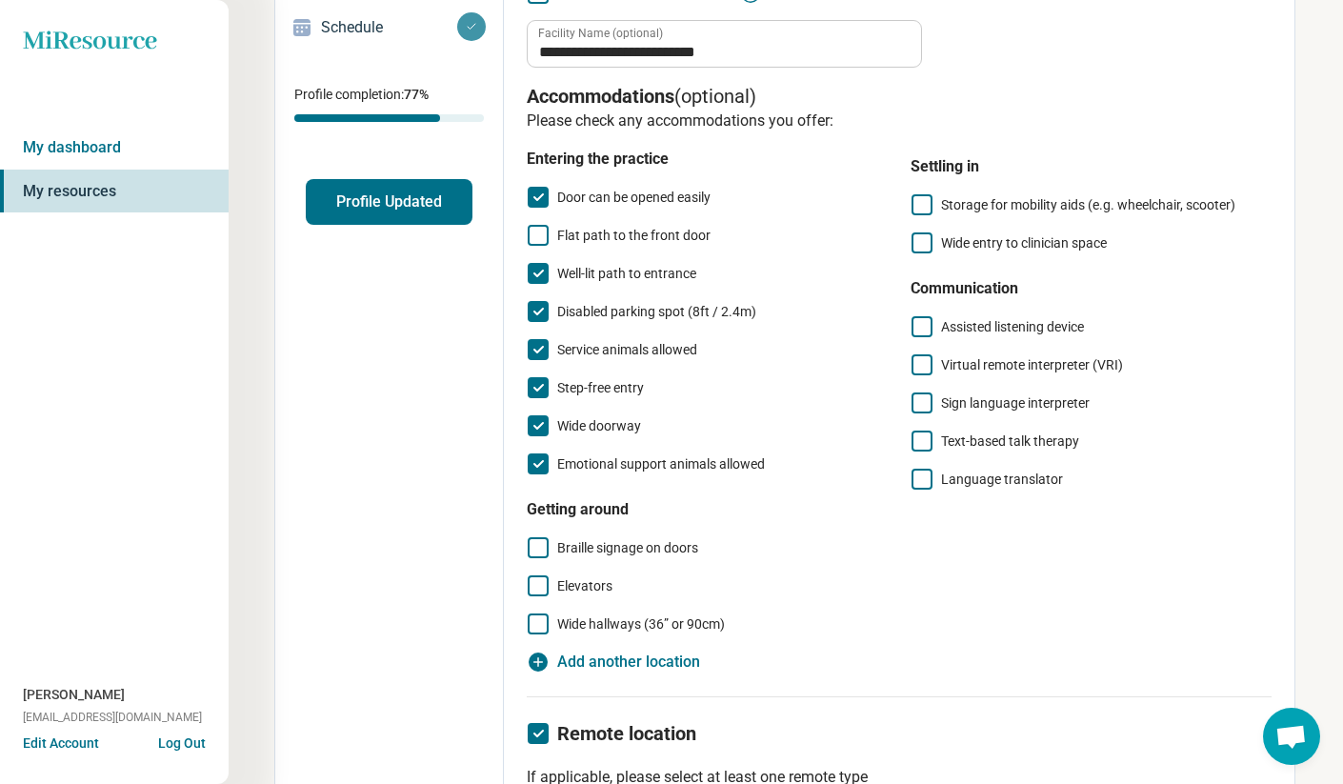
scroll to position [351, 0]
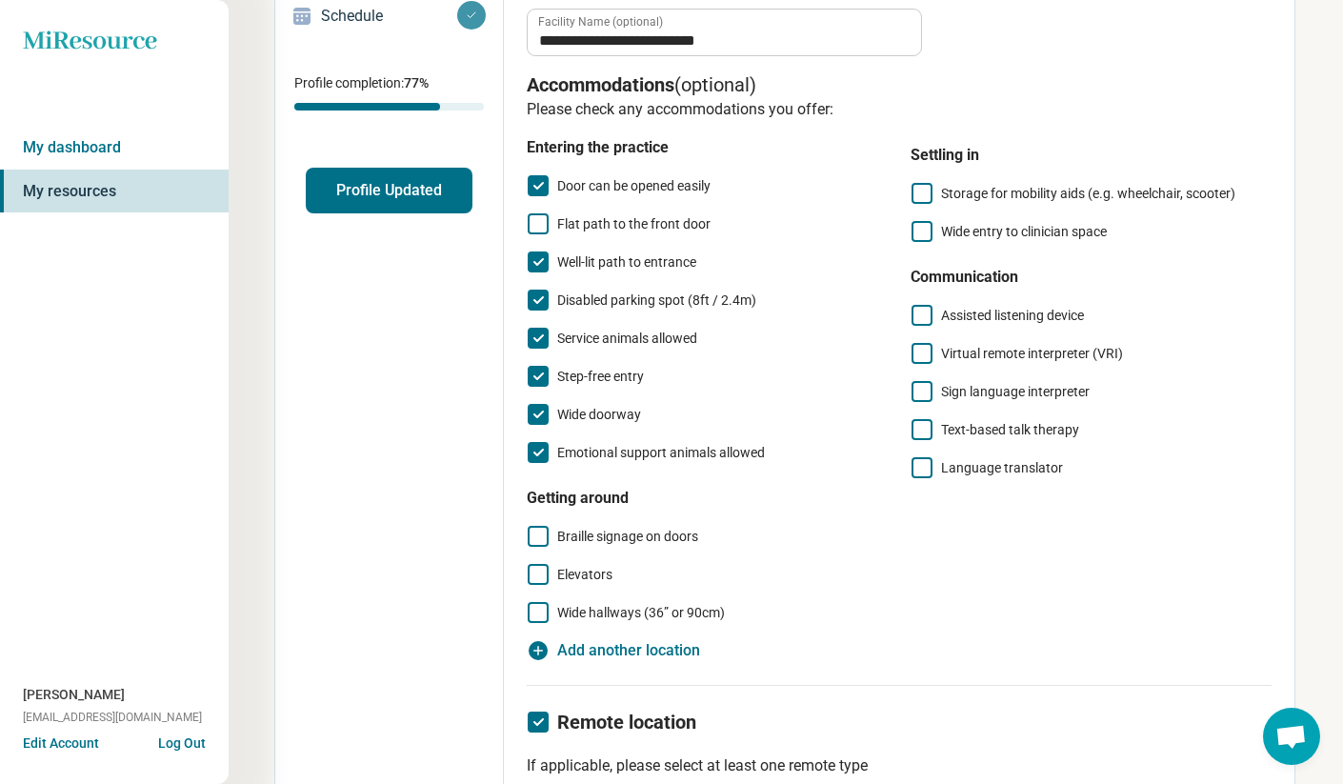
click at [534, 572] on icon at bounding box center [538, 574] width 21 height 21
click at [536, 614] on icon at bounding box center [538, 612] width 21 height 21
click at [922, 229] on icon at bounding box center [922, 231] width 21 height 21
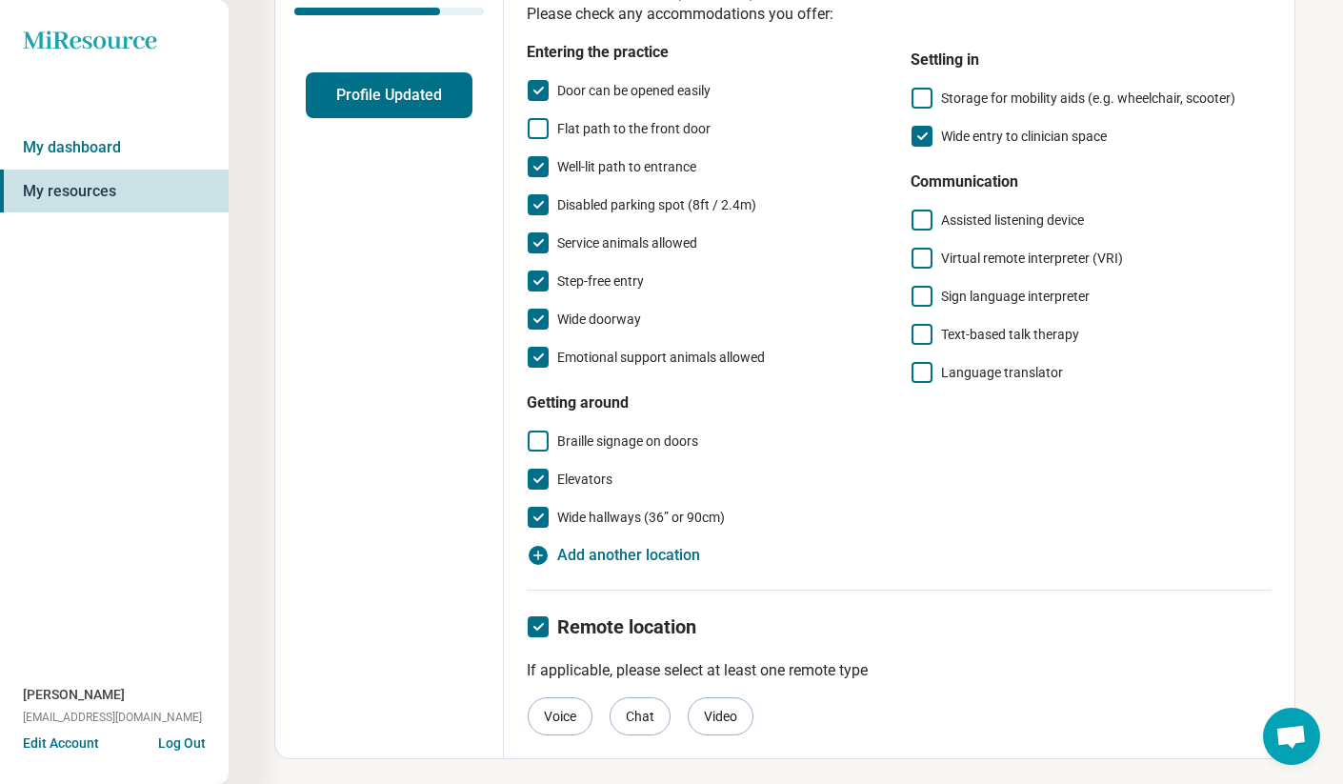
scroll to position [450, 0]
